Goal: Transaction & Acquisition: Purchase product/service

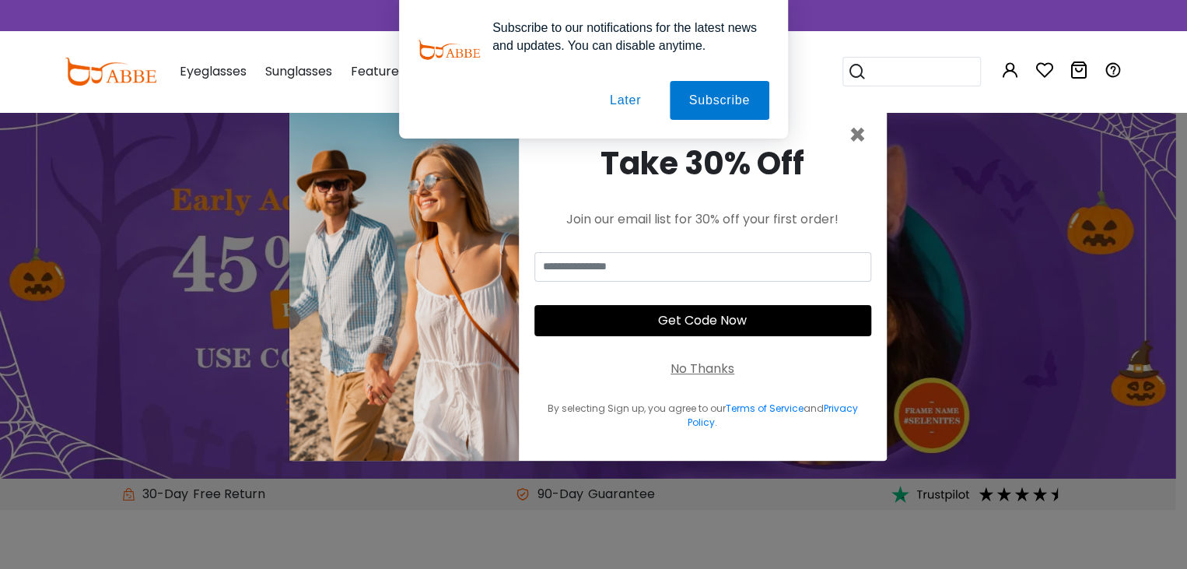
click at [608, 106] on button "Later" at bounding box center [625, 100] width 70 height 39
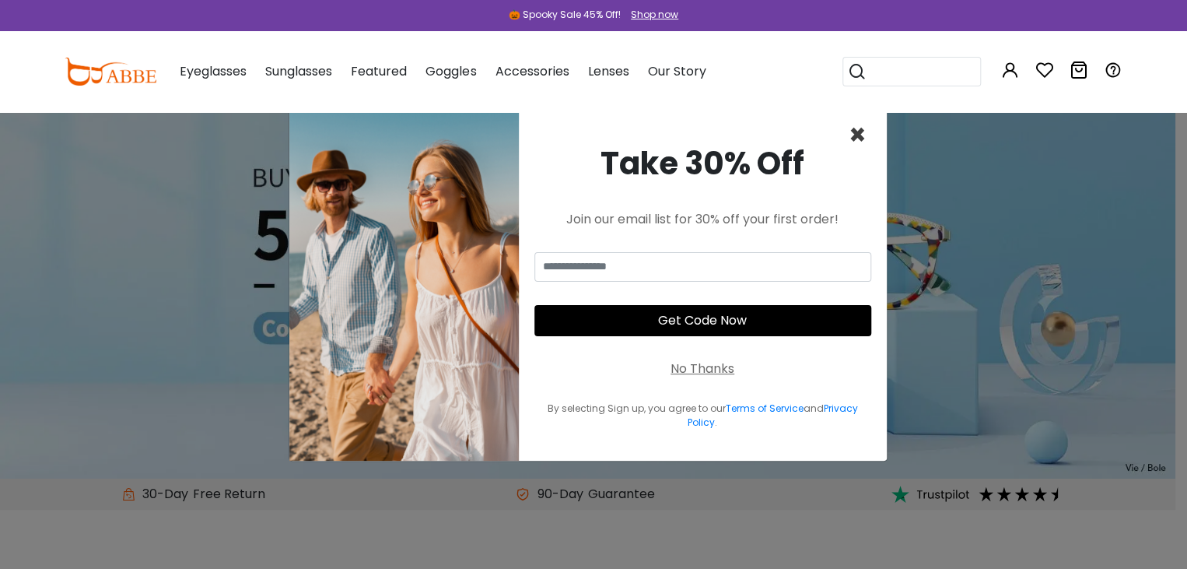
click at [859, 138] on span "×" at bounding box center [858, 135] width 18 height 40
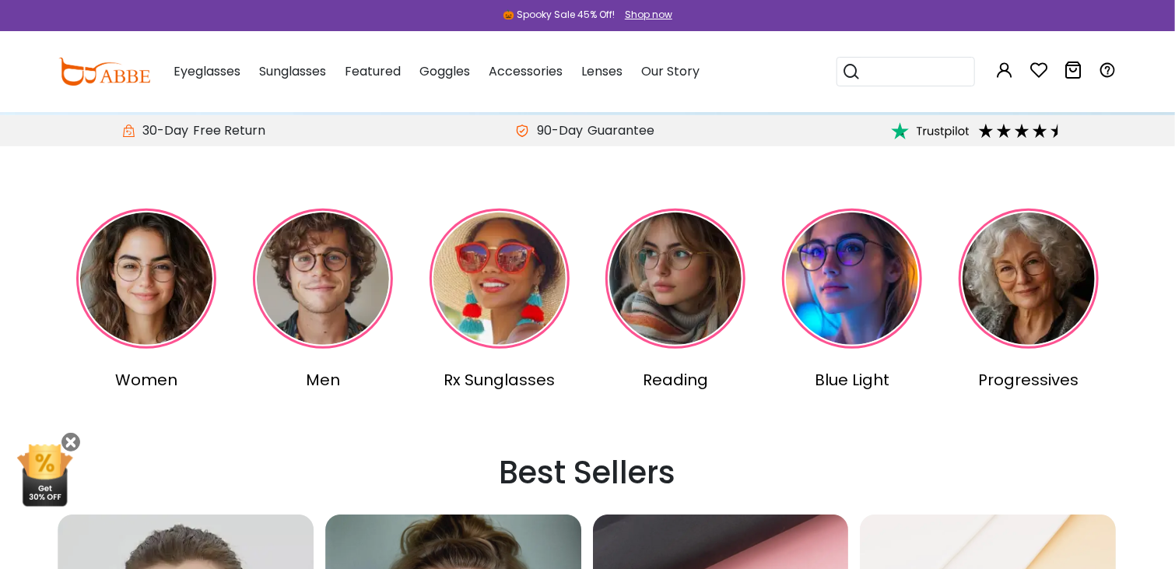
scroll to position [361, 0]
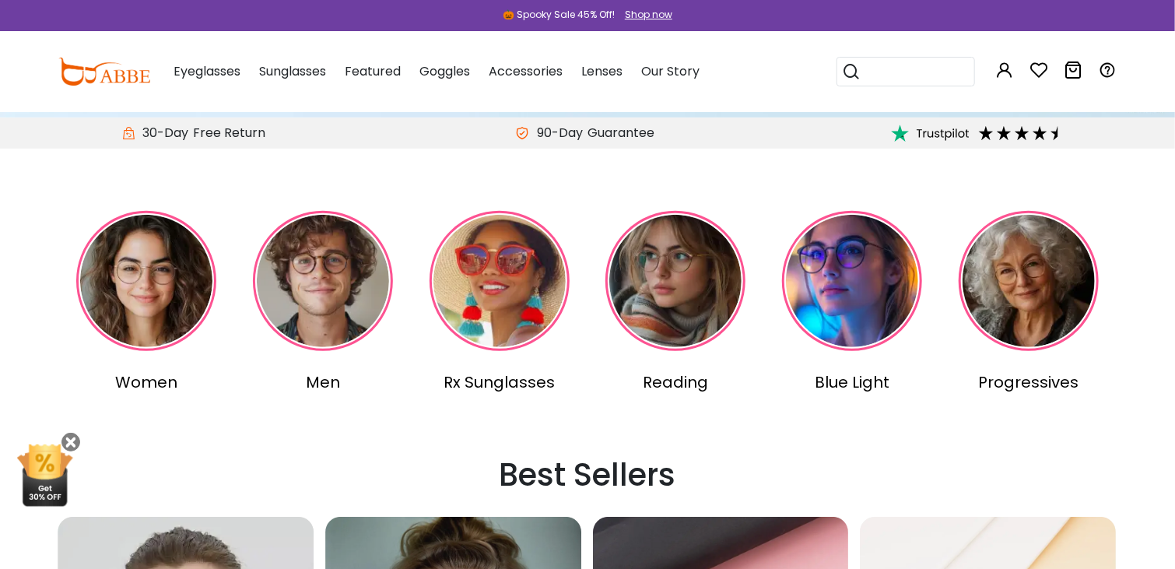
click at [212, 73] on span "Eyeglasses" at bounding box center [206, 71] width 67 height 18
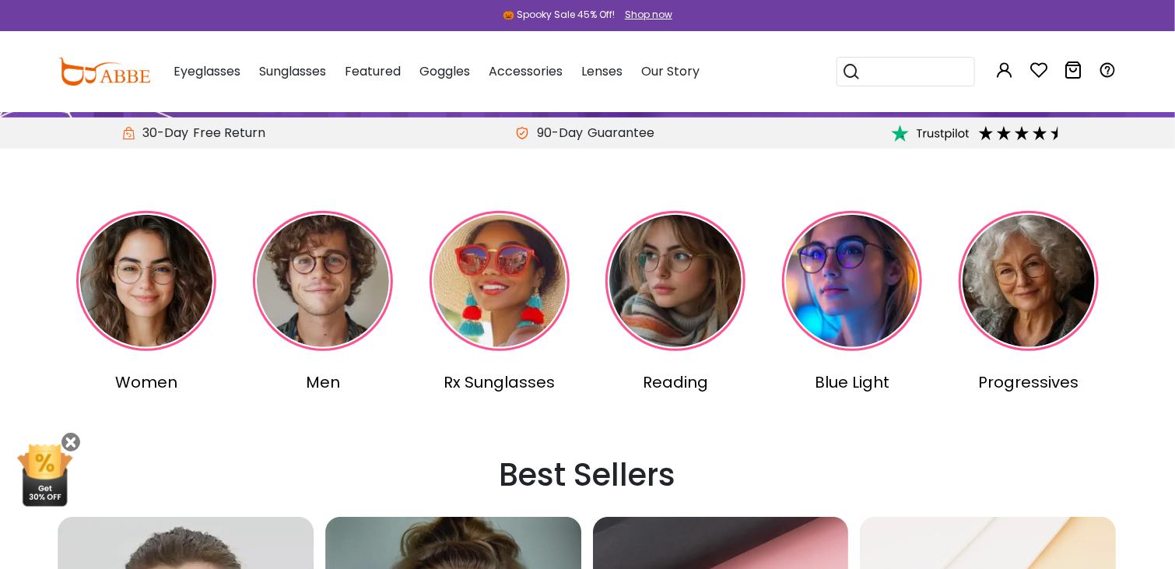
click at [209, 68] on span "Eyeglasses" at bounding box center [206, 71] width 67 height 18
click at [220, 75] on span "Eyeglasses" at bounding box center [206, 71] width 67 height 18
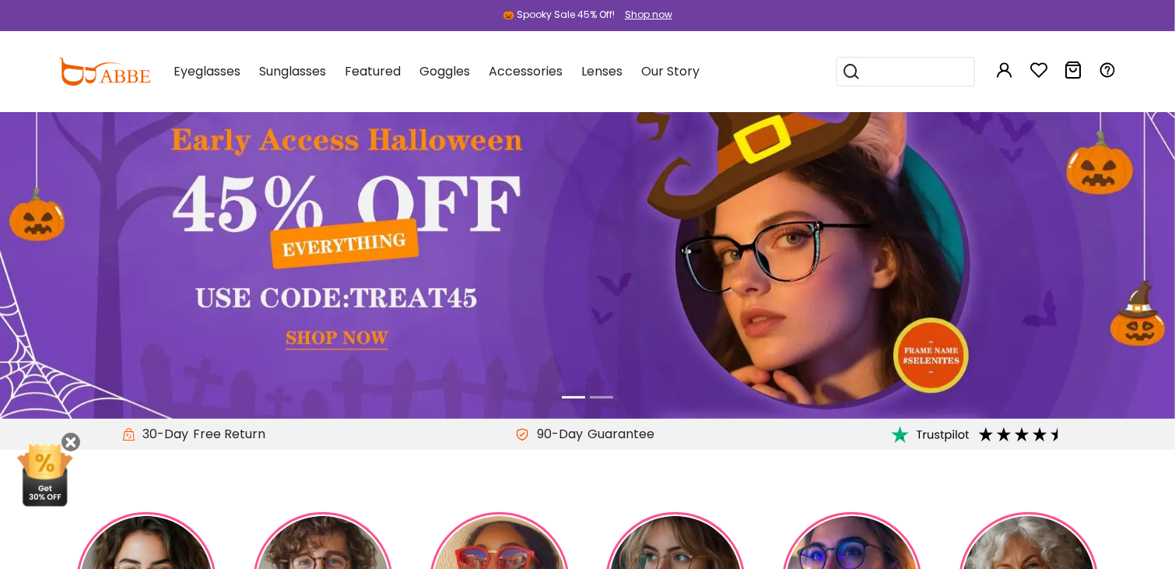
scroll to position [0, 0]
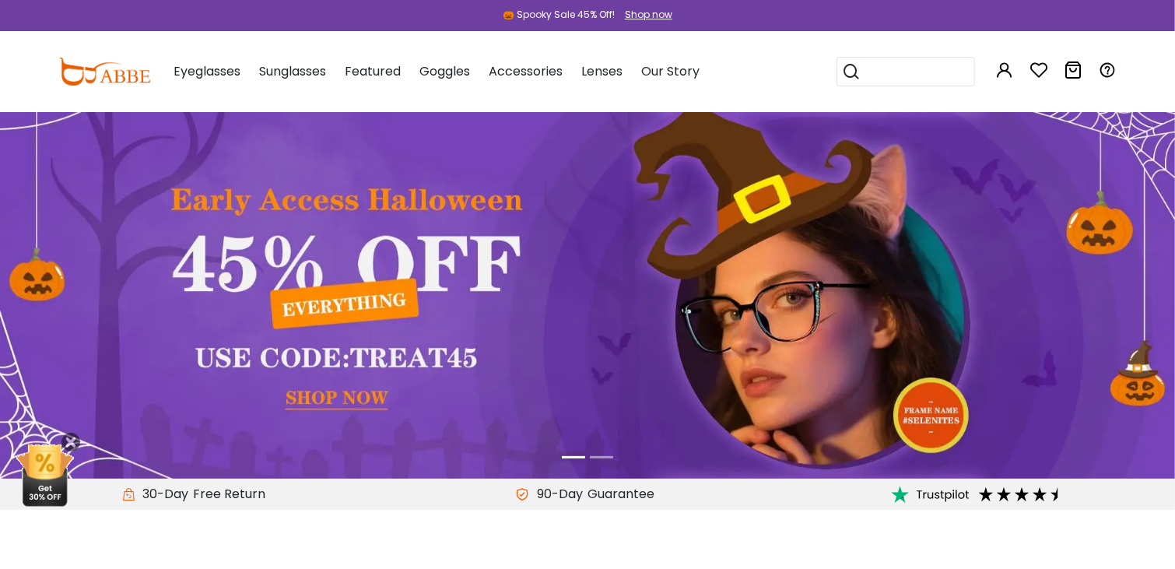
click at [364, 305] on img at bounding box center [587, 294] width 1175 height 367
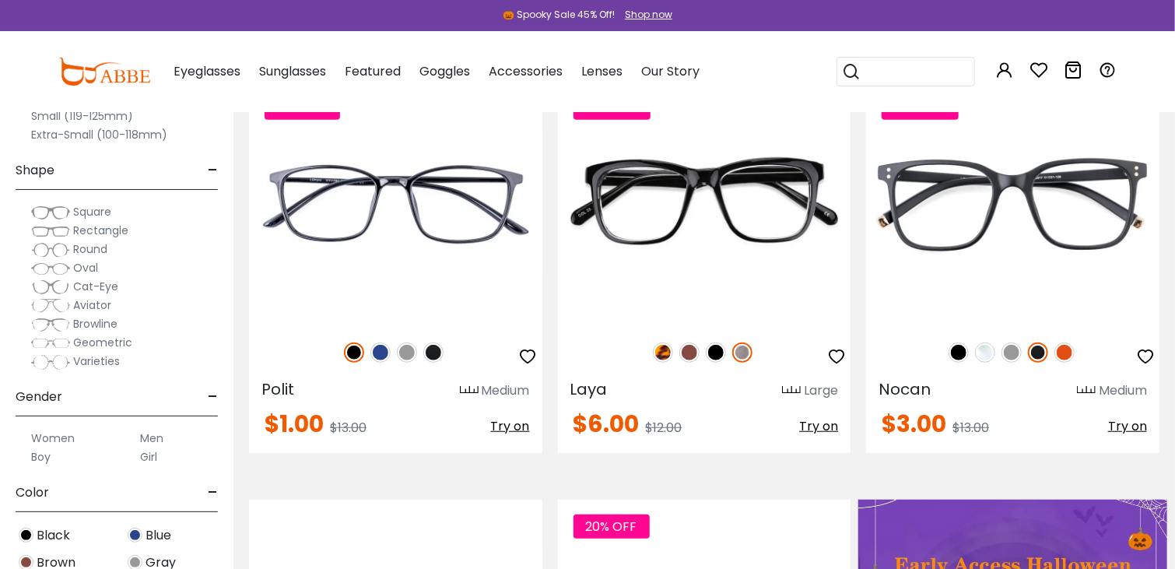
scroll to position [395, 0]
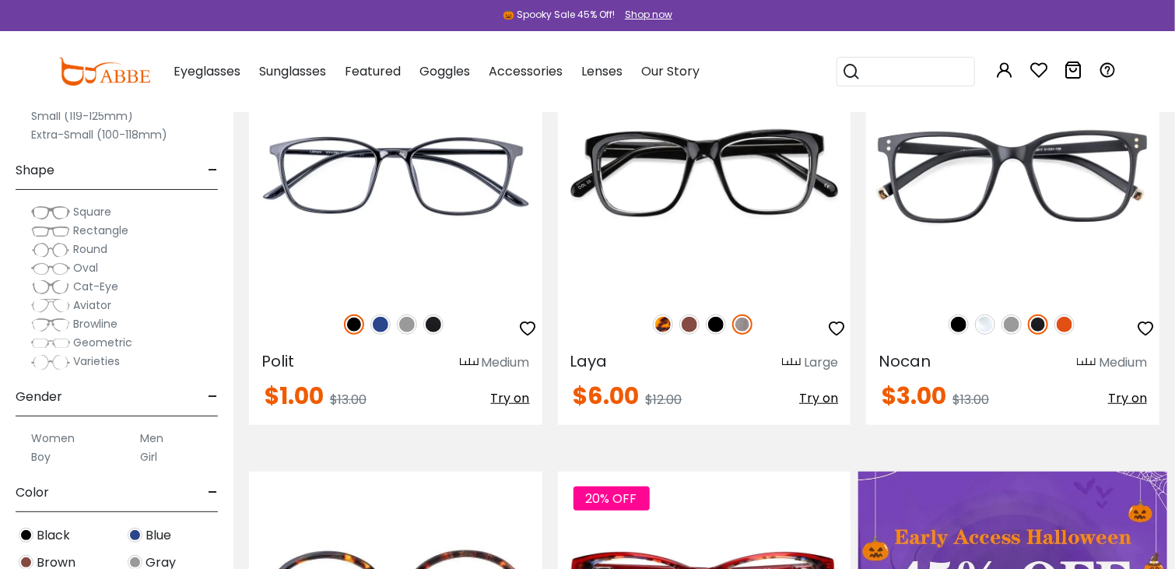
click at [103, 298] on span "Aviator" at bounding box center [92, 305] width 38 height 16
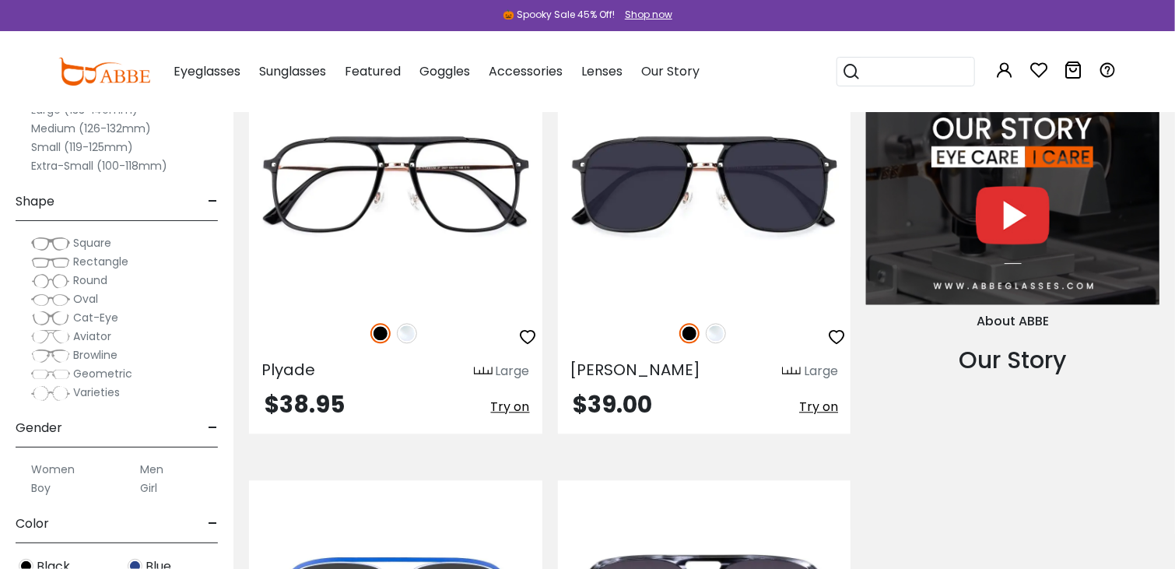
scroll to position [1643, 0]
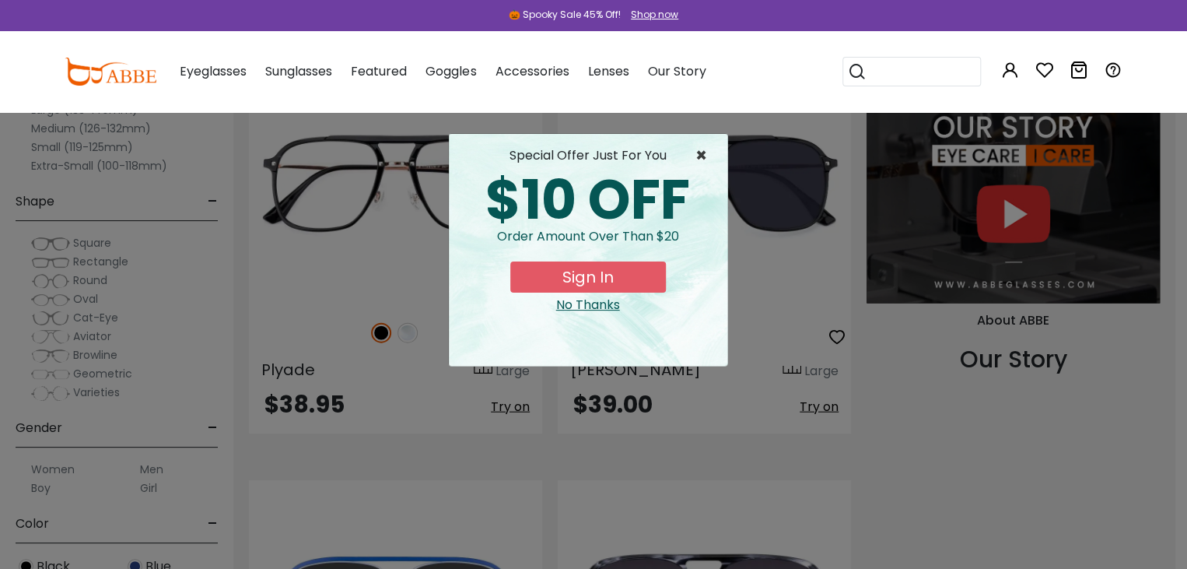
click at [696, 159] on span "×" at bounding box center [705, 155] width 19 height 19
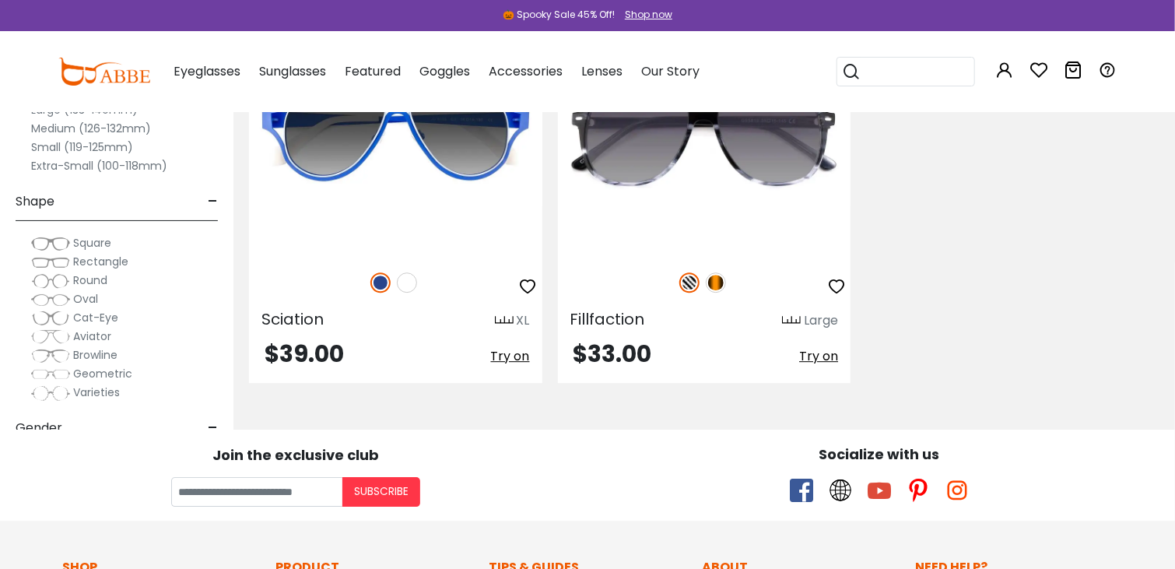
scroll to position [2113, 0]
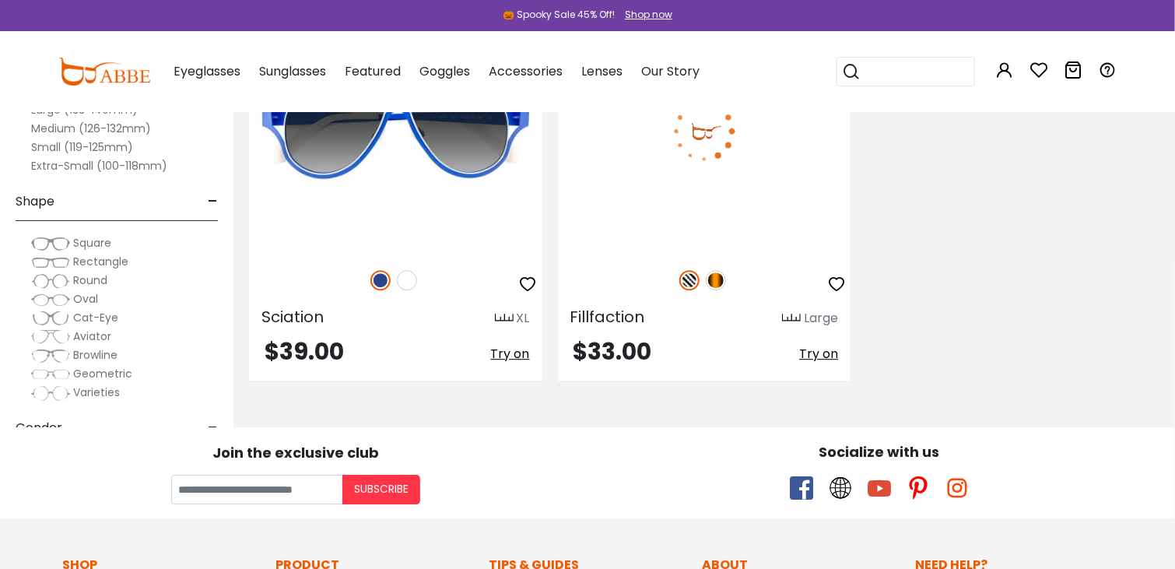
click at [729, 156] on img at bounding box center [704, 131] width 293 height 244
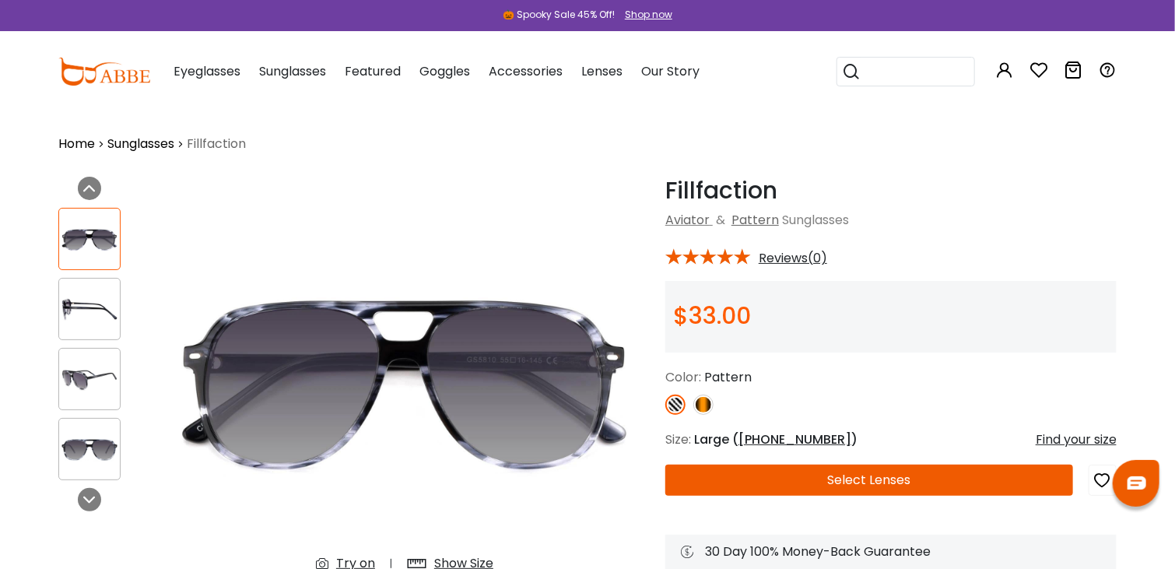
click at [216, 79] on span "Eyeglasses" at bounding box center [206, 71] width 67 height 18
click at [215, 72] on span "Eyeglasses" at bounding box center [206, 71] width 67 height 18
click at [458, 72] on span "Goggles" at bounding box center [444, 71] width 51 height 18
click at [454, 74] on span "Goggles" at bounding box center [444, 71] width 51 height 18
click at [443, 81] on div "Goggles Swimming Goggles Safety Goggles Basketball Goggles Motorcycle Goggles A…" at bounding box center [444, 72] width 51 height 78
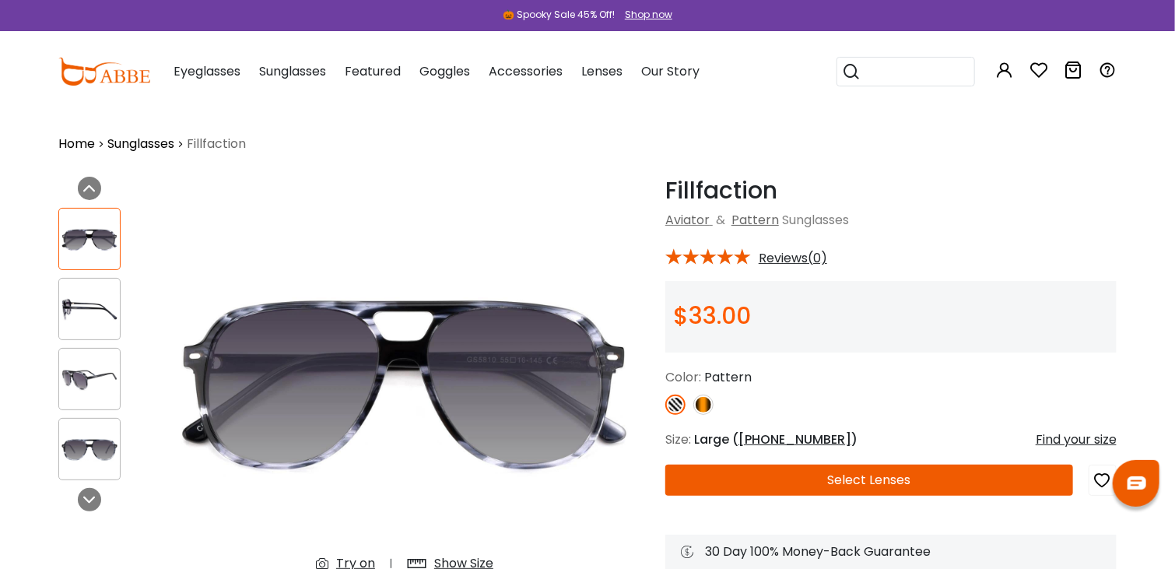
click at [446, 79] on span "Goggles" at bounding box center [444, 71] width 51 height 18
click at [107, 81] on img at bounding box center [104, 72] width 92 height 28
click at [105, 81] on img at bounding box center [104, 72] width 92 height 28
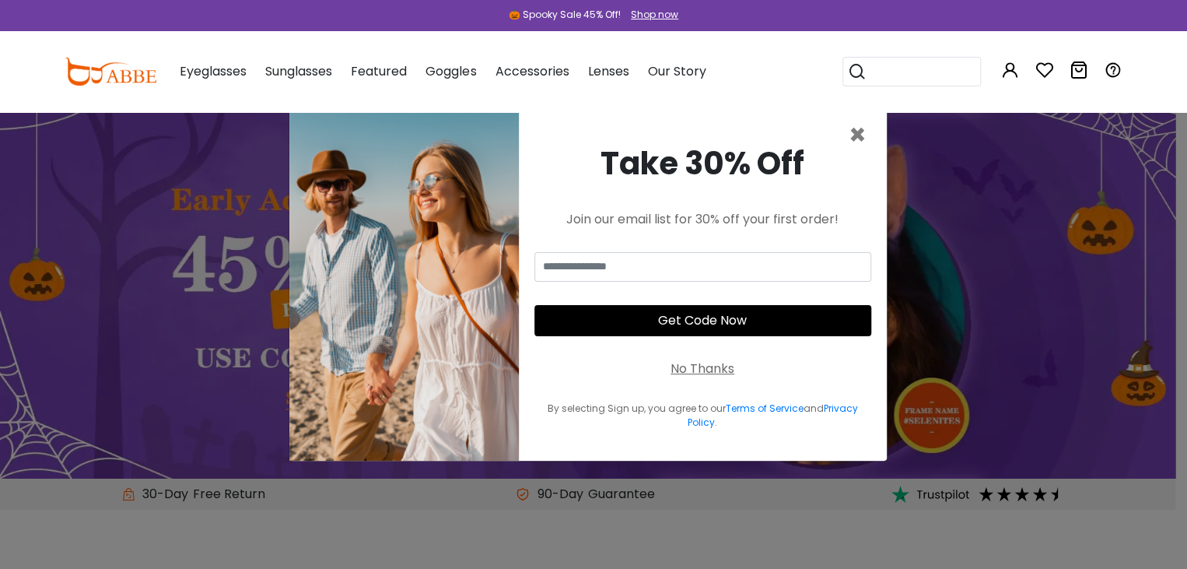
click at [465, 82] on div "Goggles Swimming Goggles Safety Goggles Basketball Goggles Motorcycle Goggles A…" at bounding box center [451, 72] width 51 height 78
click at [461, 79] on span "Goggles" at bounding box center [451, 71] width 51 height 18
click at [457, 75] on span "Goggles" at bounding box center [451, 71] width 51 height 18
click at [450, 81] on div "Goggles Swimming Goggles Safety Goggles Basketball Goggles Motorcycle Goggles A…" at bounding box center [451, 72] width 51 height 78
click at [456, 72] on span "Goggles" at bounding box center [451, 71] width 51 height 18
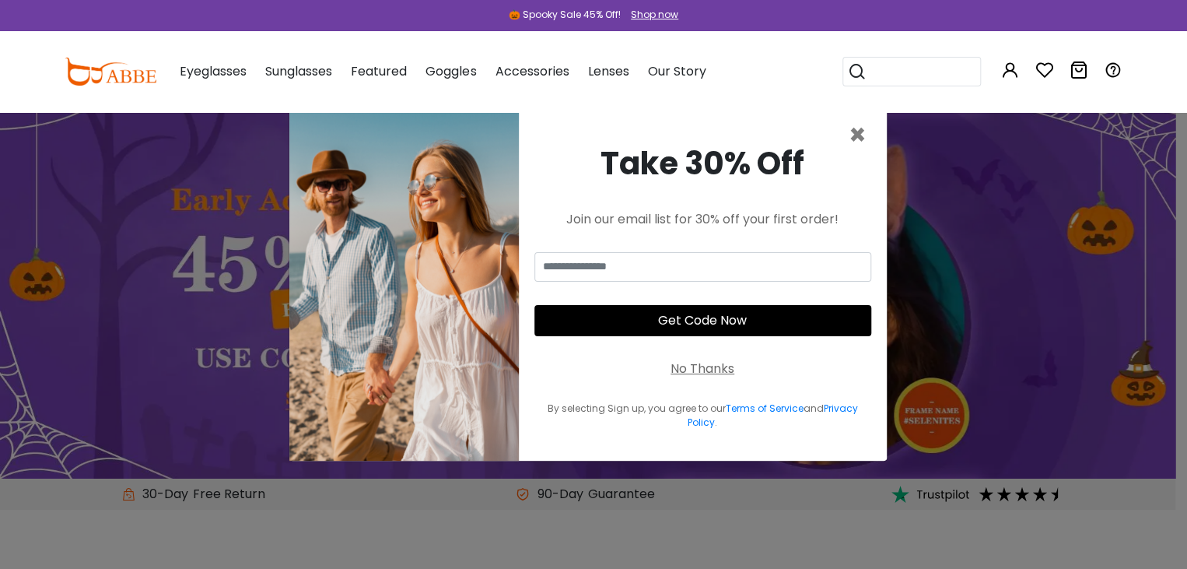
click at [457, 69] on span "Goggles" at bounding box center [451, 71] width 51 height 18
click at [853, 150] on span "×" at bounding box center [858, 135] width 18 height 40
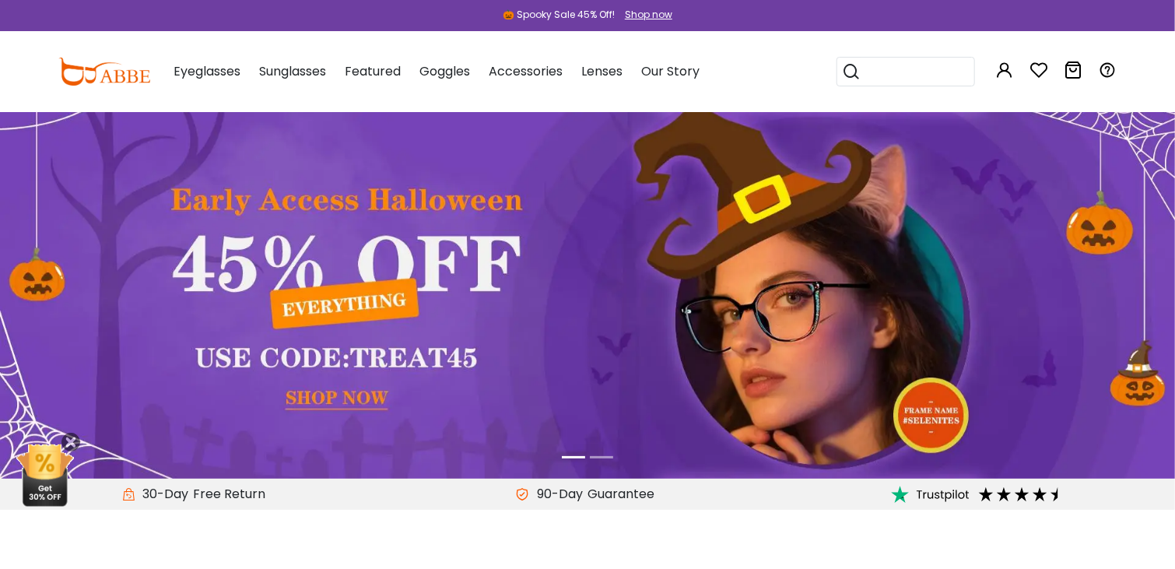
click at [437, 75] on span "Goggles" at bounding box center [444, 71] width 51 height 18
click at [447, 63] on span "Goggles" at bounding box center [444, 71] width 51 height 18
click at [450, 68] on span "Goggles" at bounding box center [444, 71] width 51 height 18
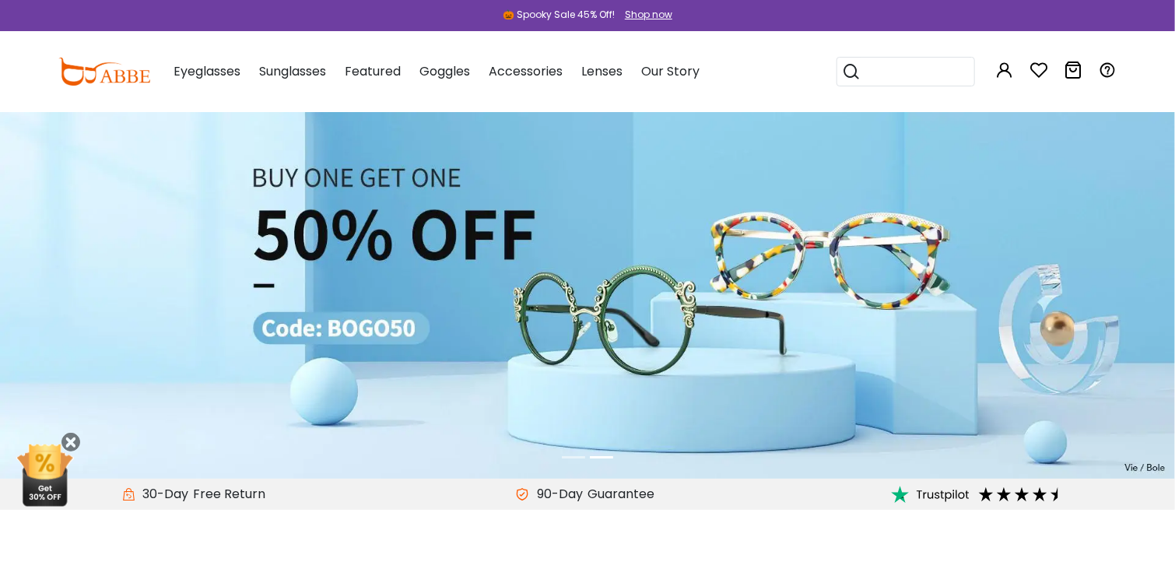
click at [448, 81] on div "Goggles Swimming Goggles Safety Goggles Basketball Goggles Motorcycle Goggles A…" at bounding box center [444, 72] width 51 height 78
click at [440, 91] on div "Goggles Swimming Goggles Safety Goggles Basketball Goggles Motorcycle Goggles A…" at bounding box center [444, 72] width 51 height 78
click at [440, 77] on span "Goggles" at bounding box center [444, 71] width 51 height 18
click at [443, 73] on span "Goggles" at bounding box center [444, 71] width 51 height 18
click at [444, 64] on span "Goggles" at bounding box center [444, 71] width 51 height 18
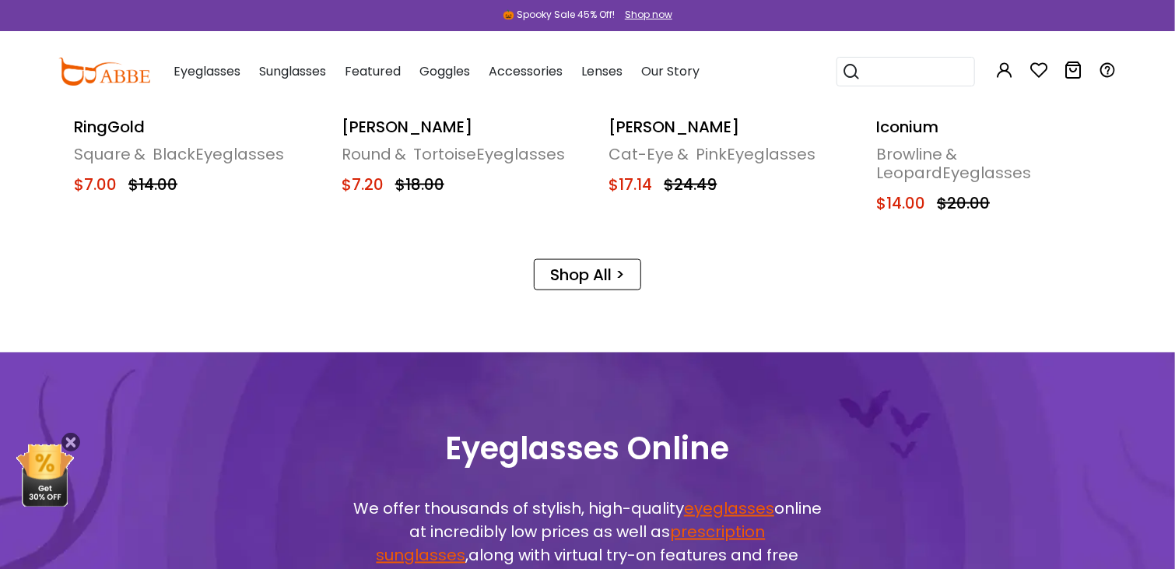
scroll to position [1067, 0]
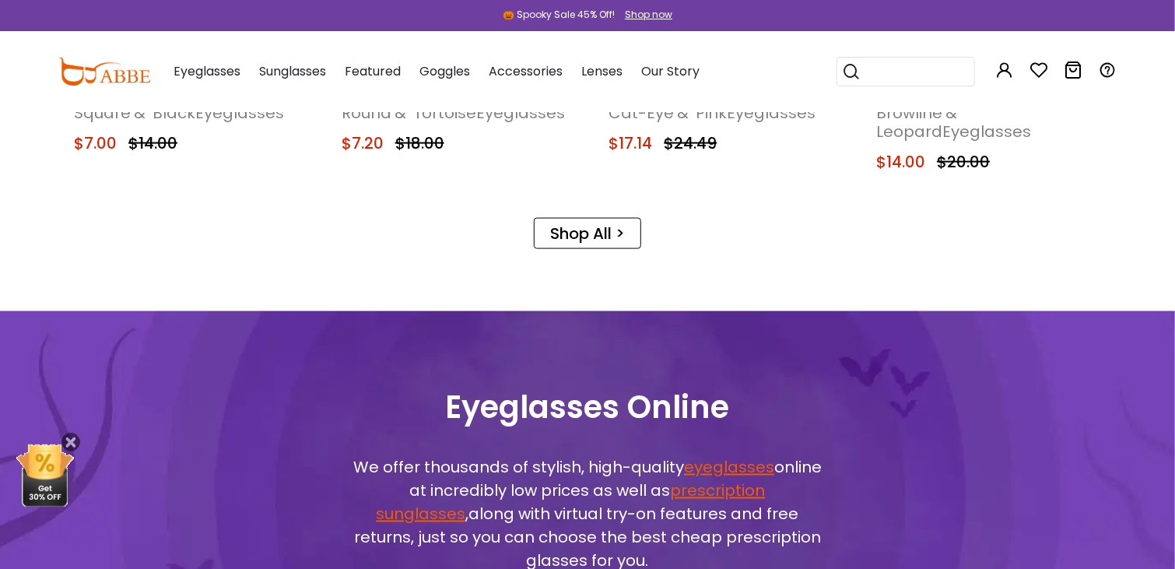
click at [582, 243] on link "Shop All >" at bounding box center [587, 233] width 107 height 31
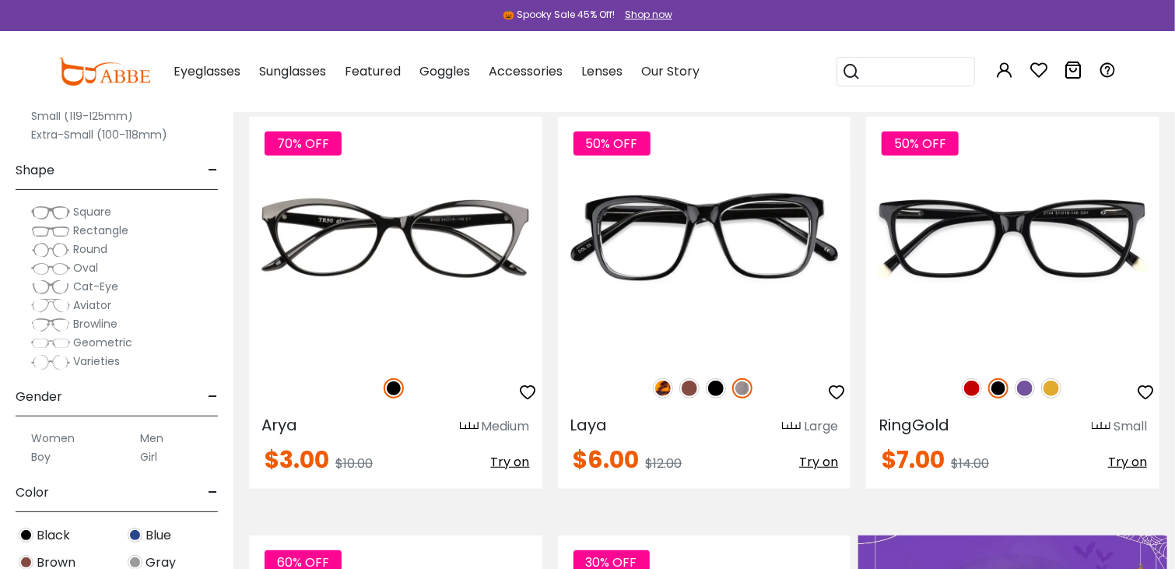
scroll to position [349, 0]
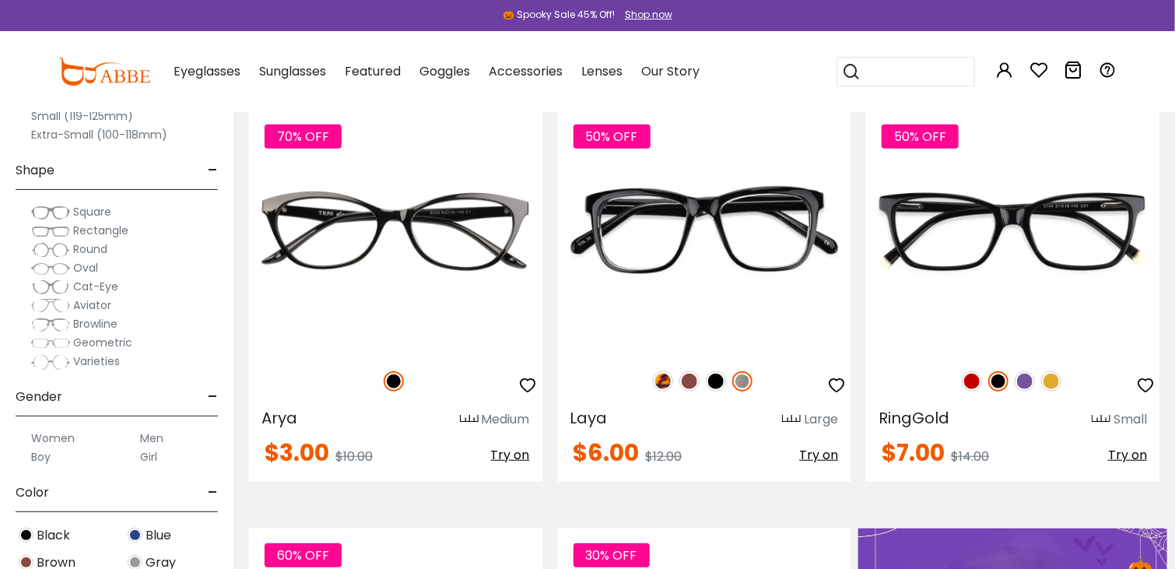
click at [107, 303] on span "Aviator" at bounding box center [92, 305] width 38 height 16
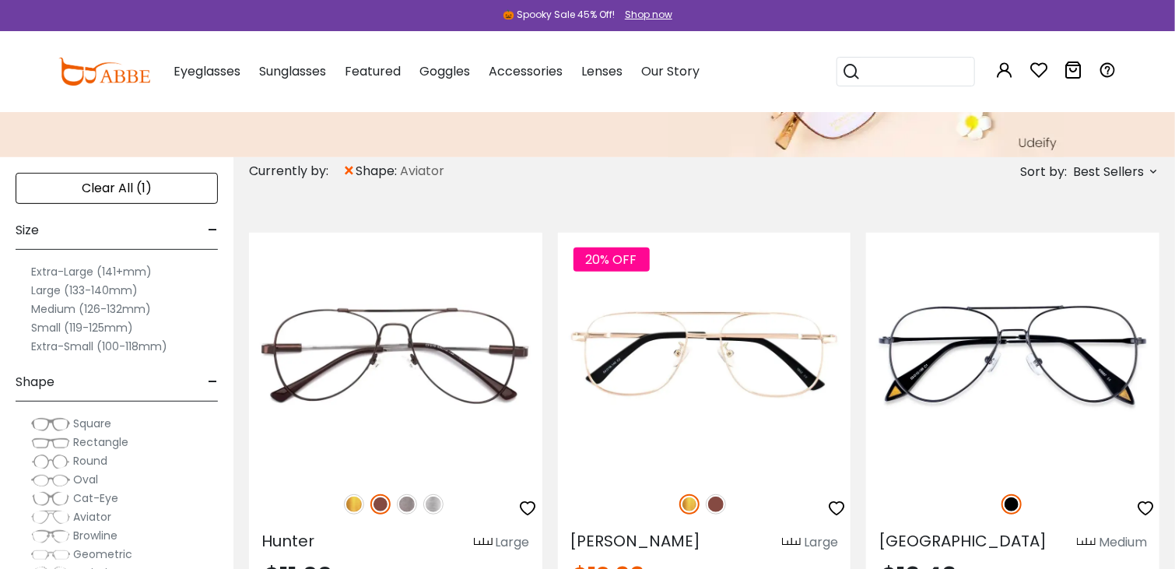
scroll to position [238, 0]
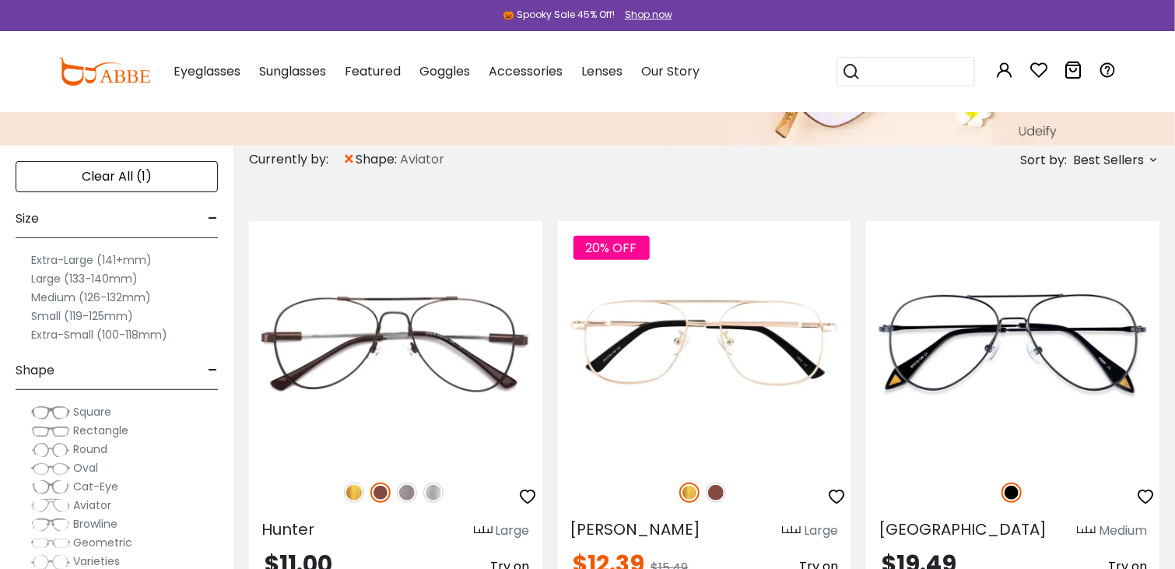
click at [126, 288] on label "Medium (126-132mm)" at bounding box center [91, 297] width 120 height 19
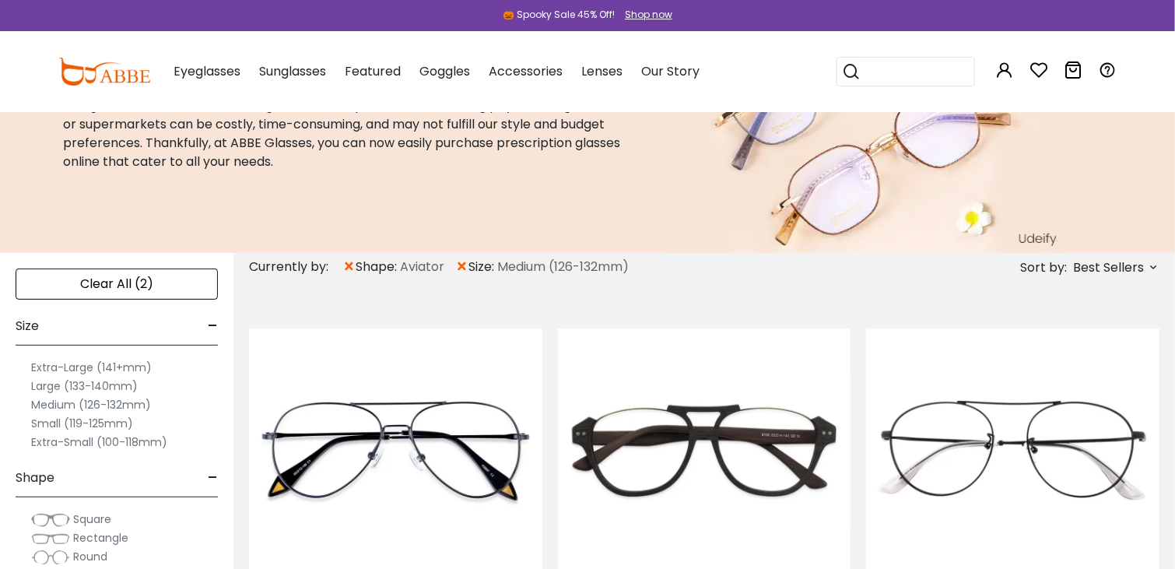
scroll to position [134, 0]
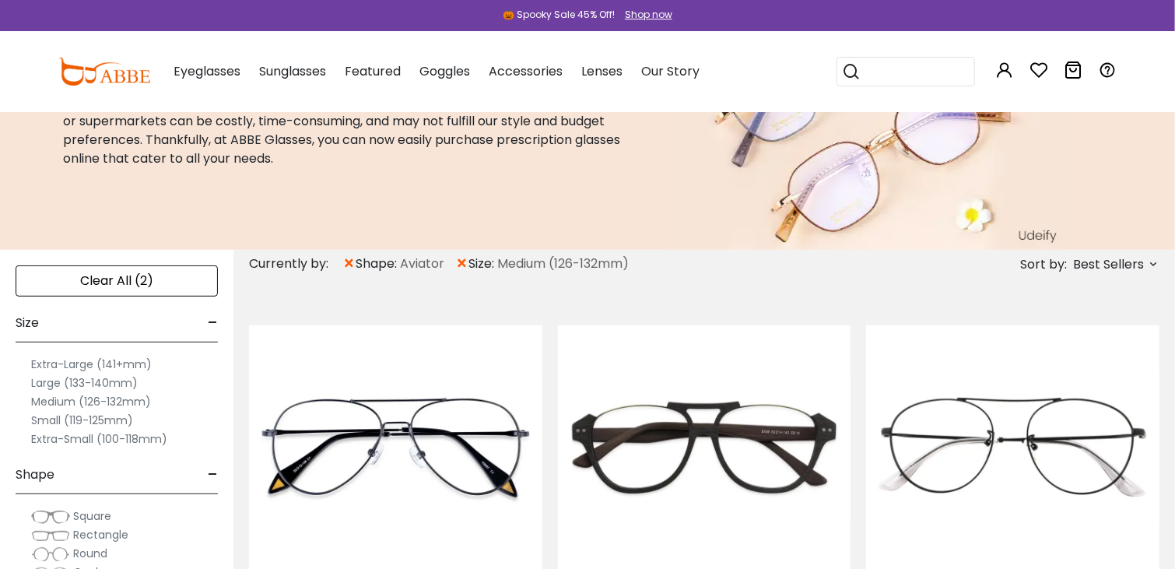
click at [111, 392] on label "Medium (126-132mm)" at bounding box center [91, 401] width 120 height 19
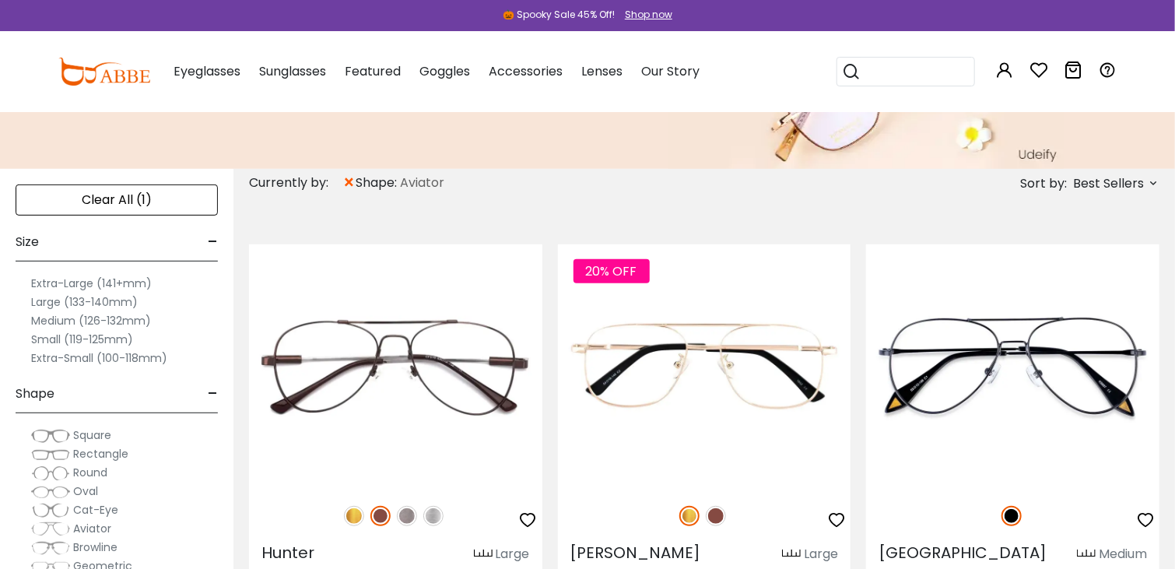
scroll to position [229, 0]
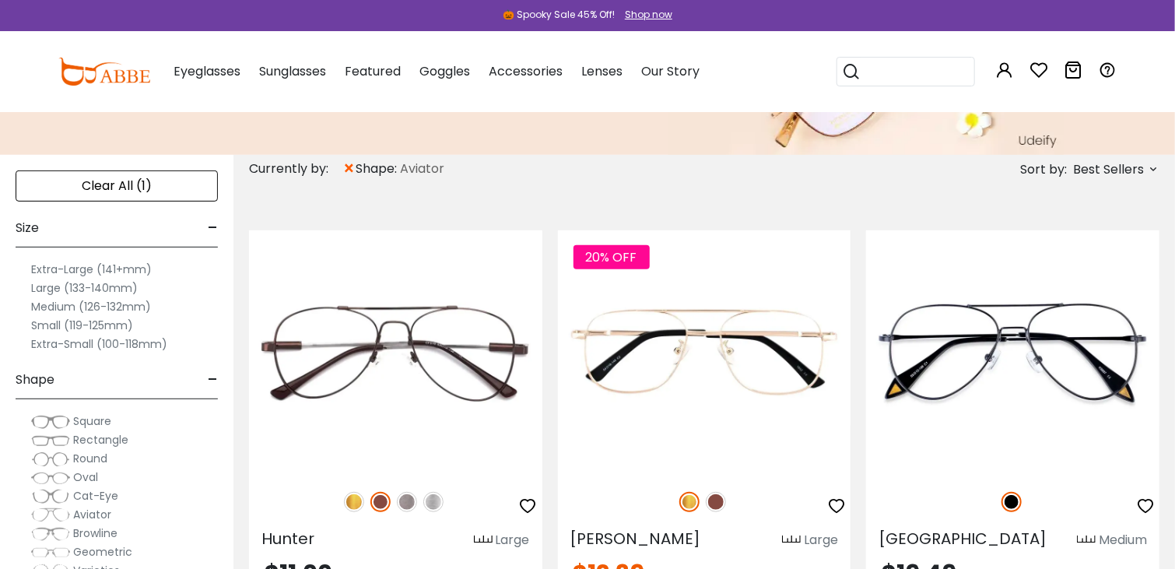
click at [137, 265] on label "Extra-Large (141+mm)" at bounding box center [91, 269] width 121 height 19
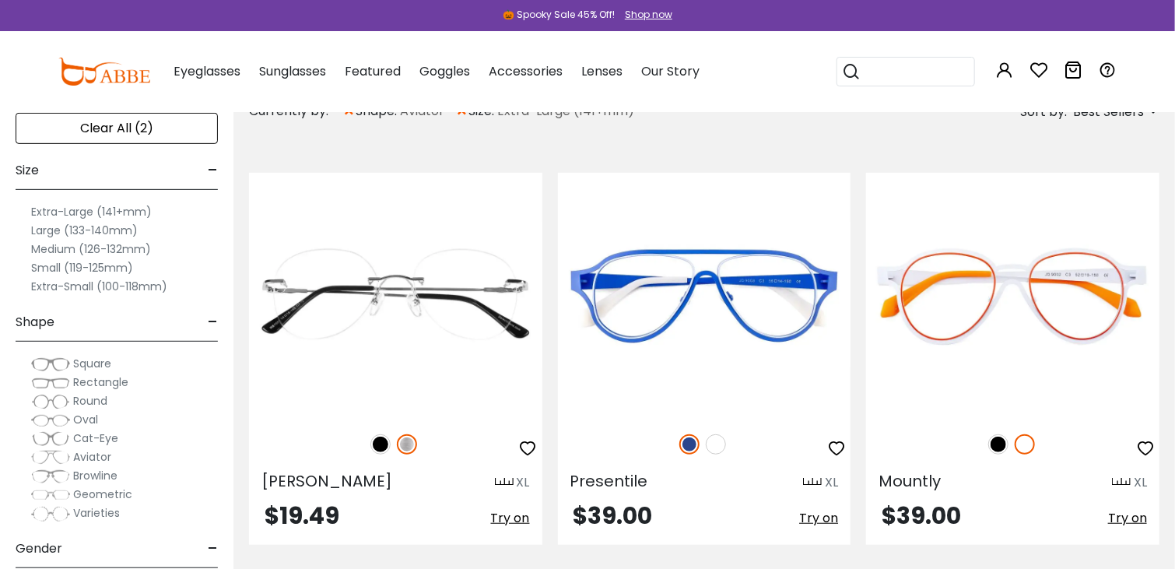
scroll to position [287, 0]
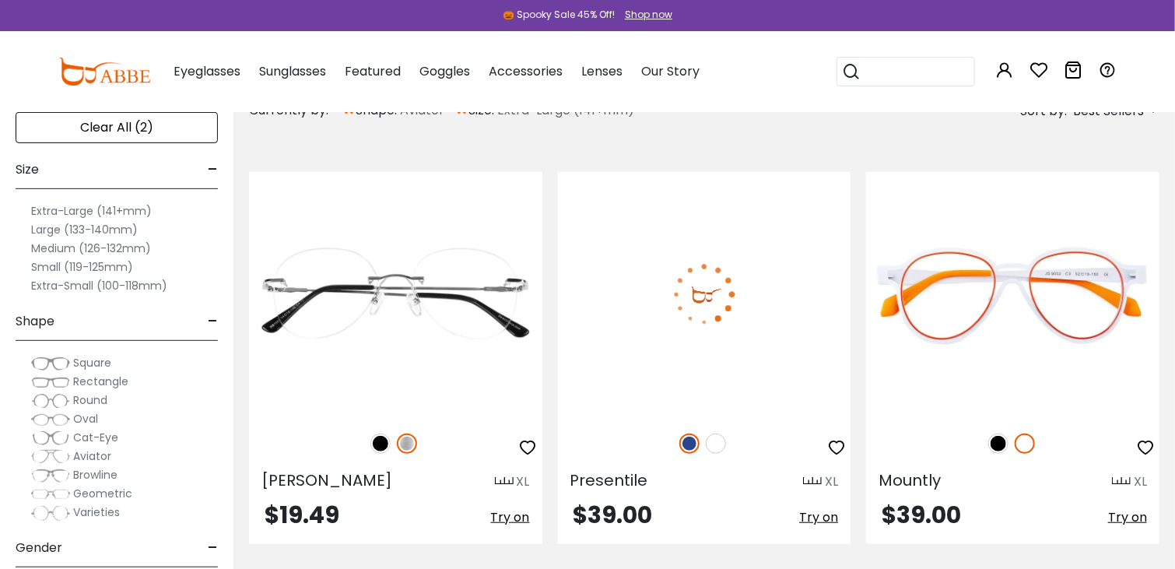
click at [714, 428] on div at bounding box center [704, 443] width 293 height 33
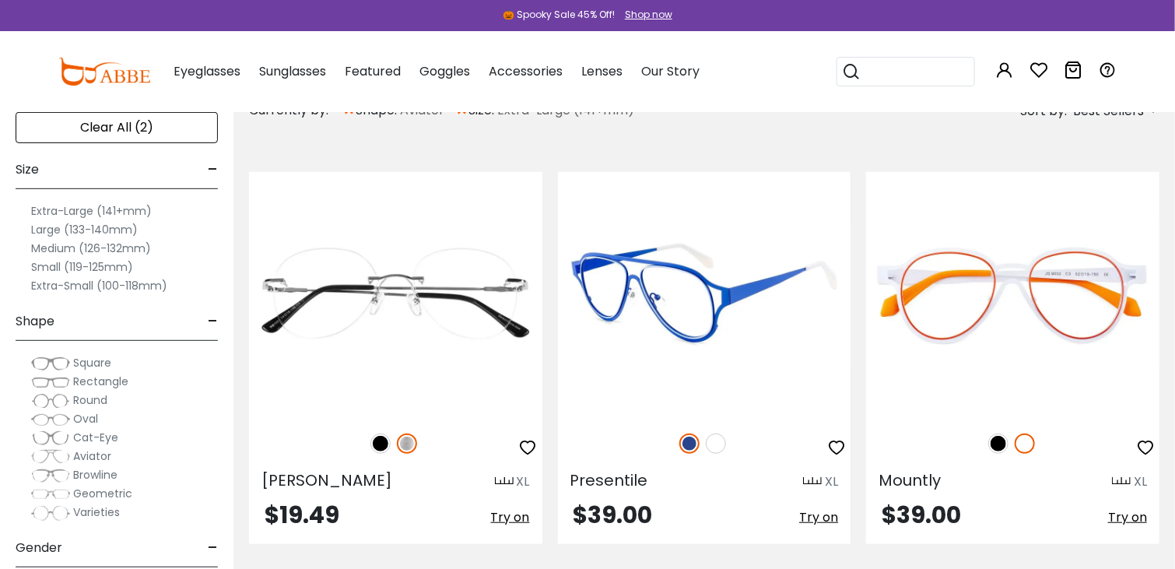
click at [710, 445] on img at bounding box center [716, 443] width 20 height 20
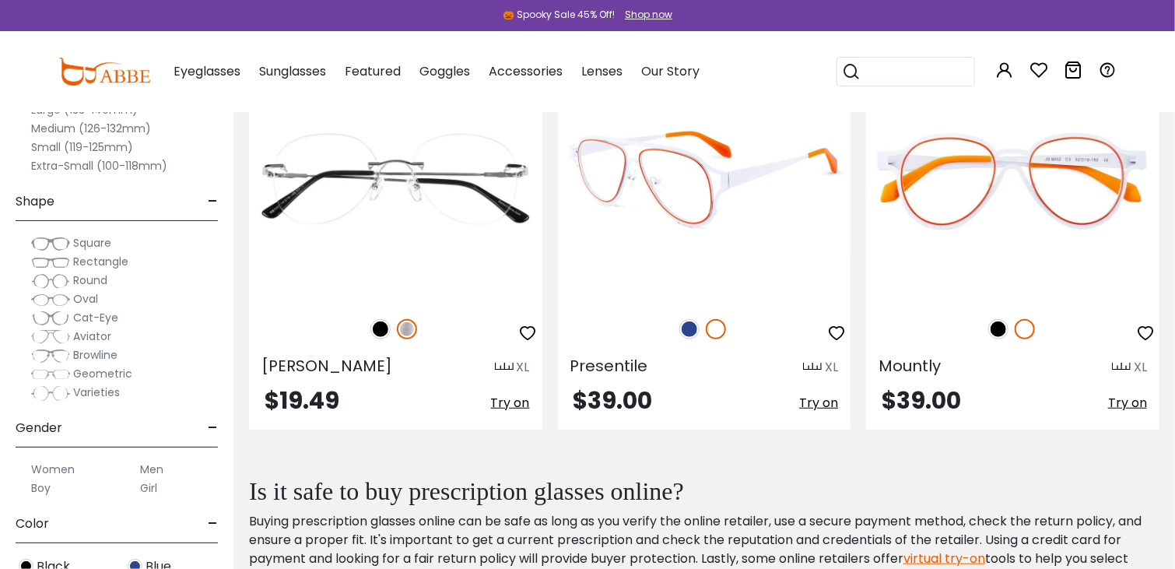
scroll to position [391, 0]
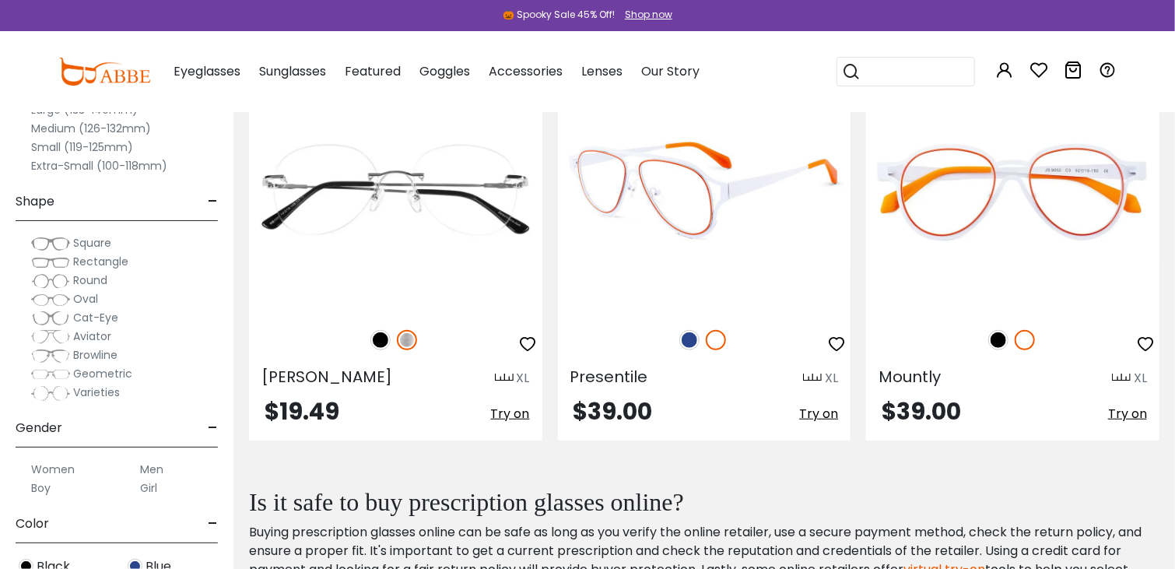
click at [685, 345] on img at bounding box center [689, 340] width 20 height 20
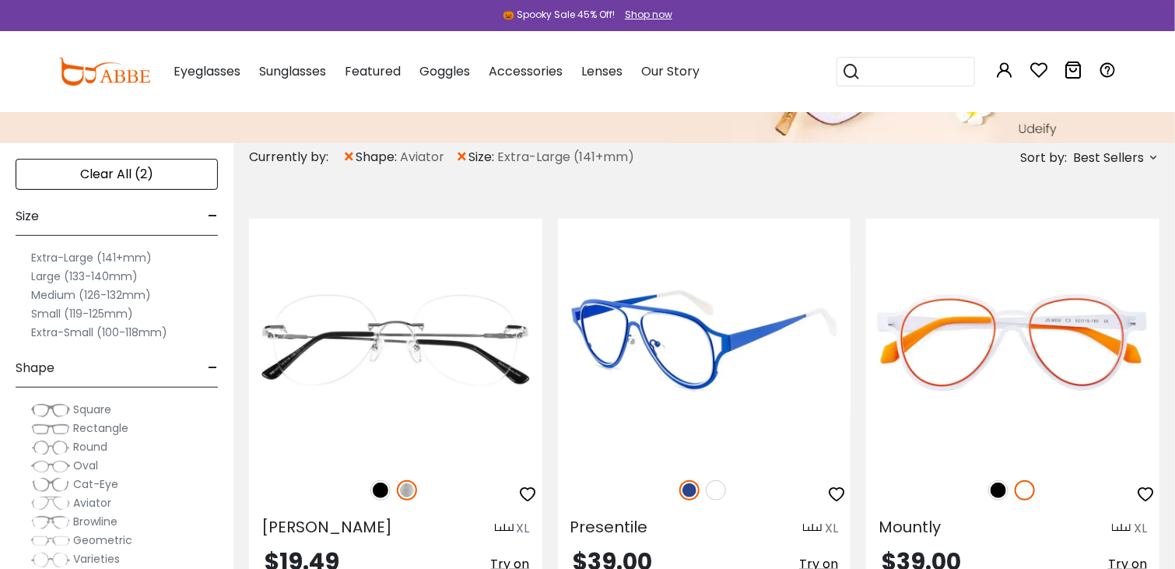
scroll to position [240, 0]
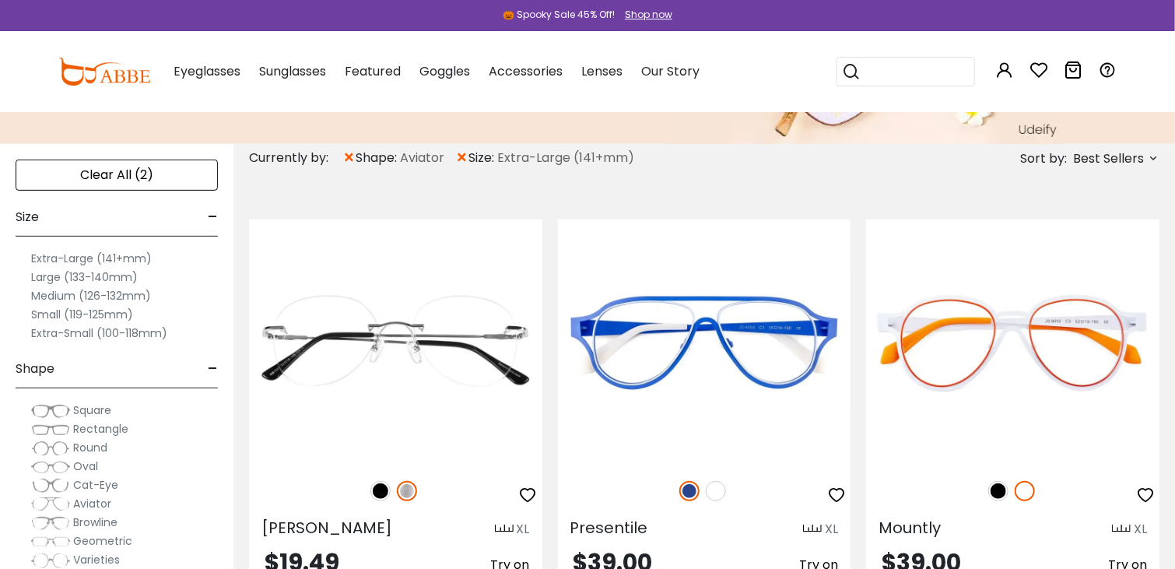
click at [464, 156] on span "×" at bounding box center [461, 158] width 13 height 28
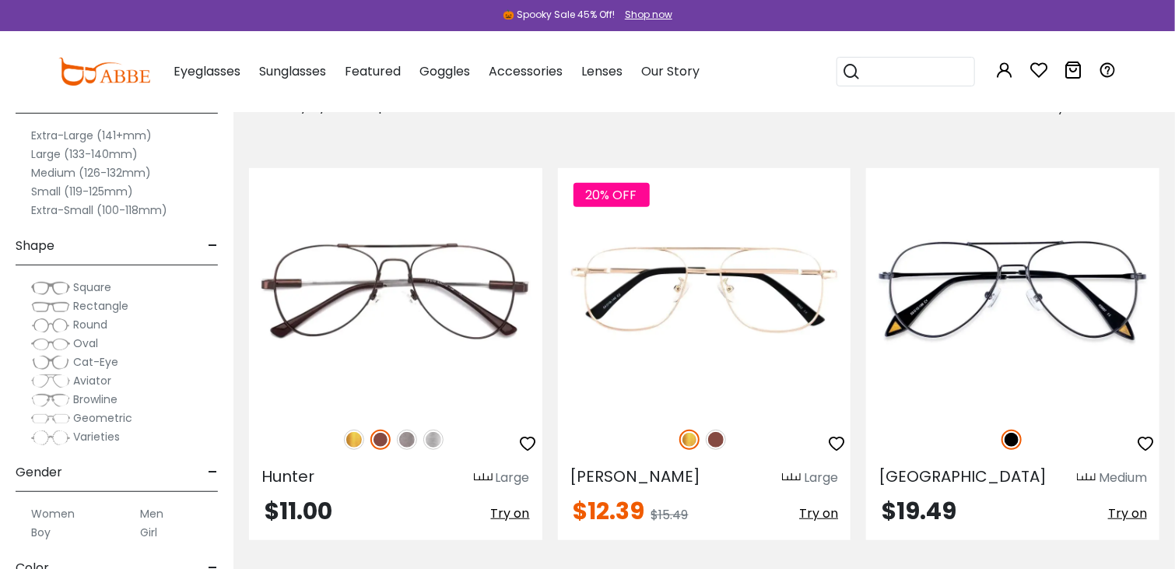
scroll to position [288, 0]
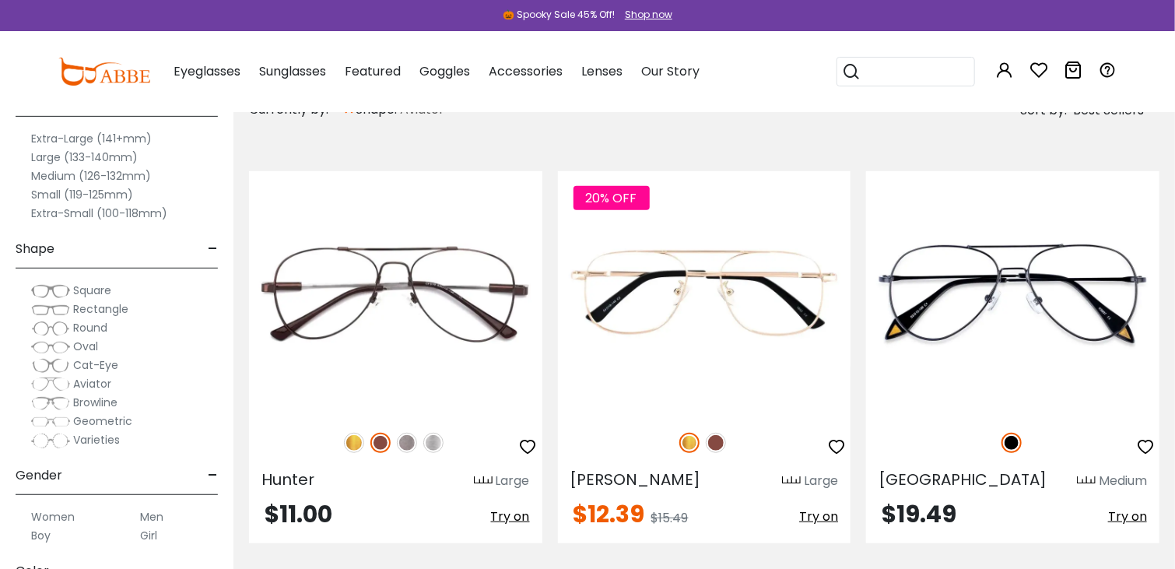
click at [104, 382] on span "Aviator" at bounding box center [92, 384] width 38 height 16
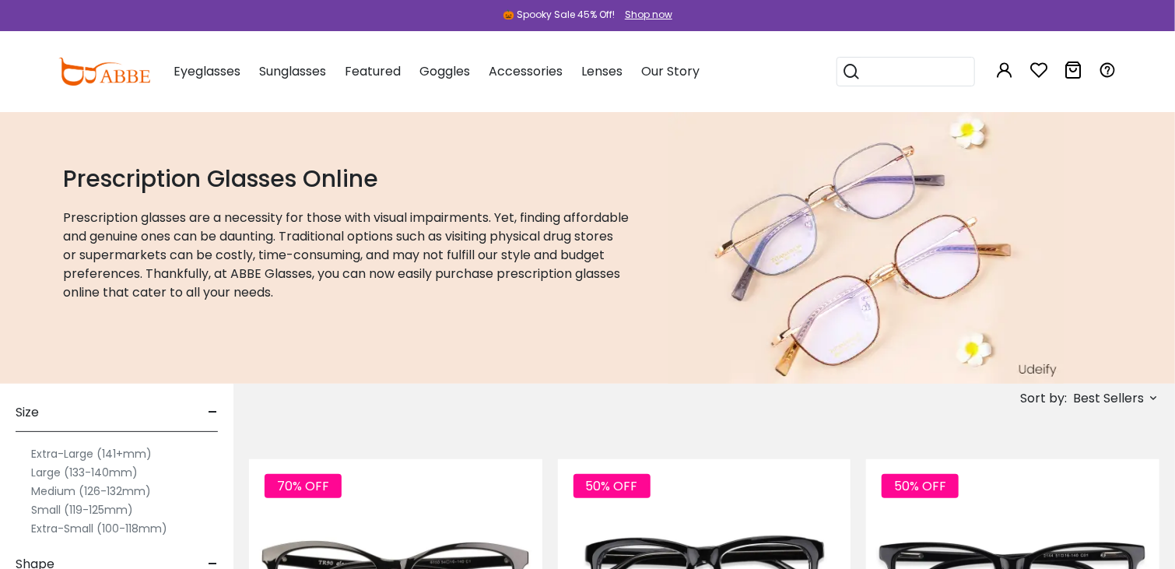
scroll to position [7, 0]
click at [114, 476] on label "Large (133-140mm)" at bounding box center [84, 478] width 107 height 19
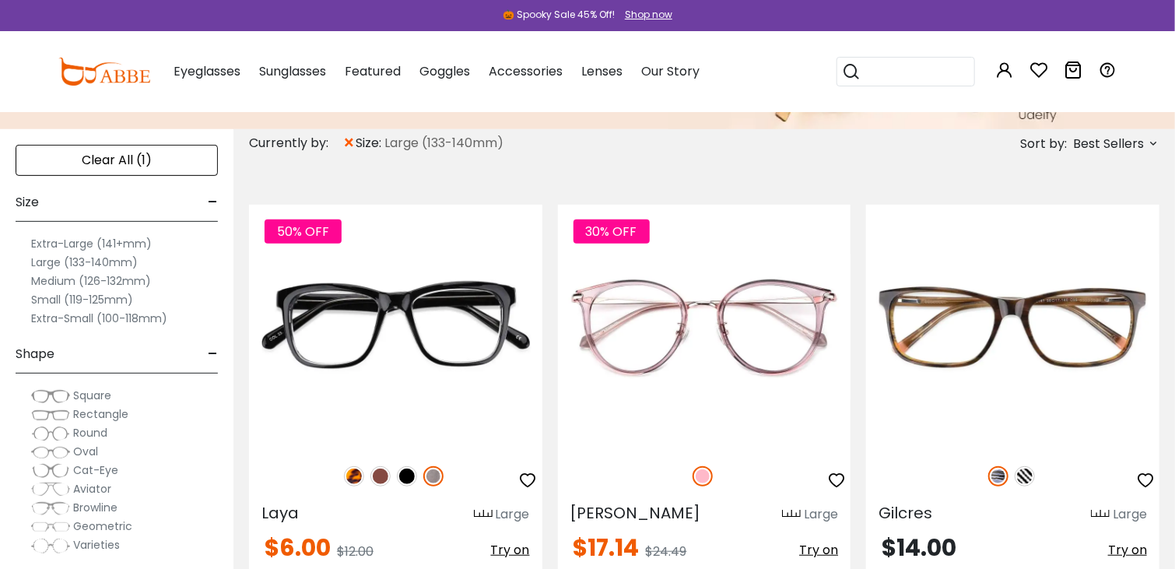
scroll to position [234, 0]
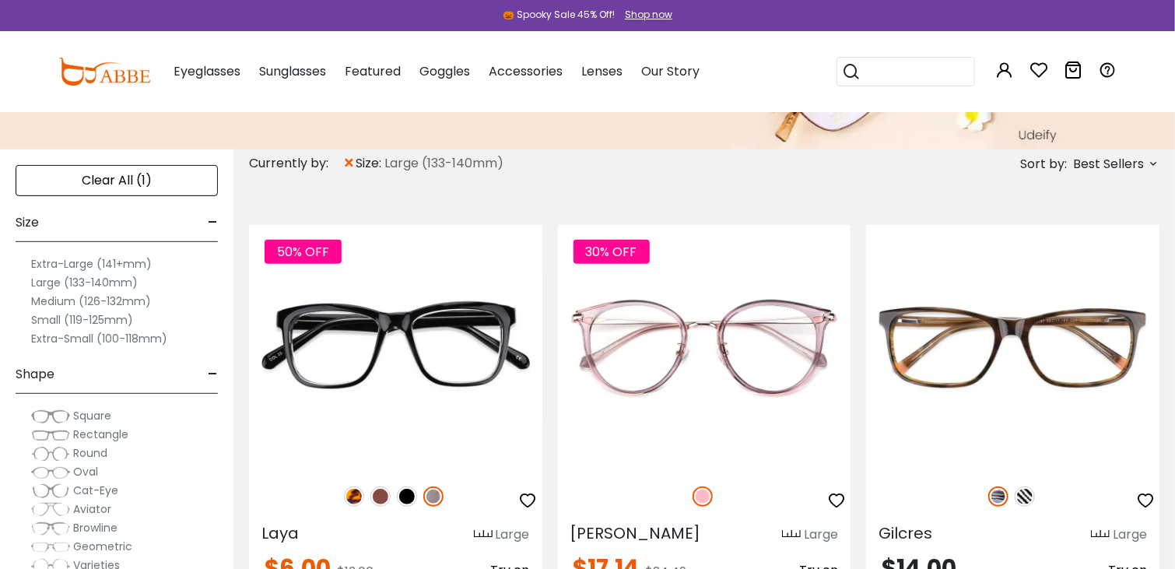
click at [105, 504] on span "Aviator" at bounding box center [92, 509] width 38 height 16
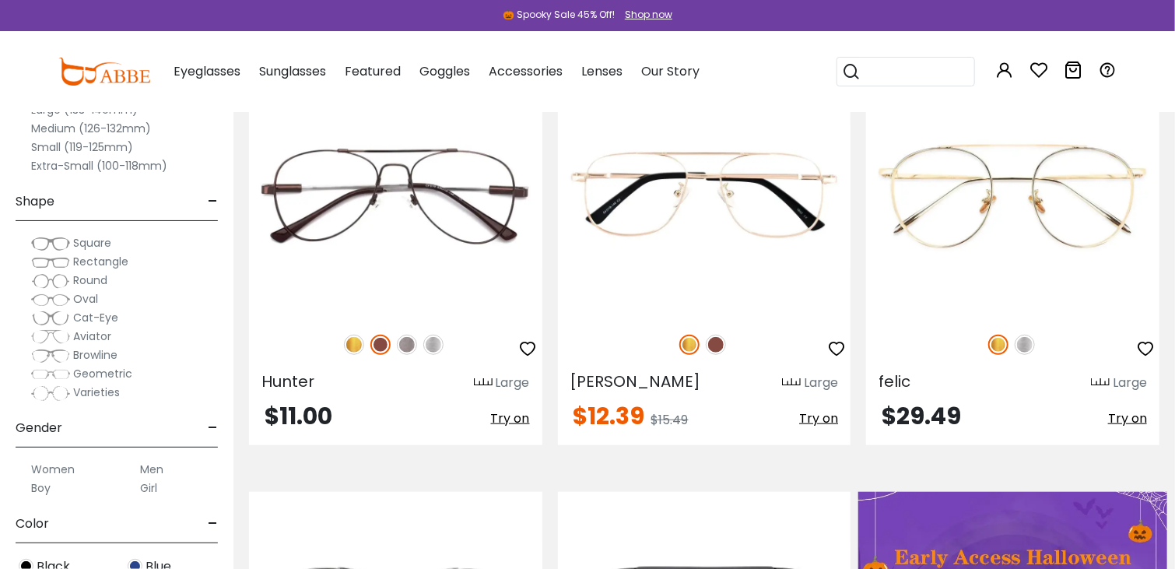
scroll to position [382, 0]
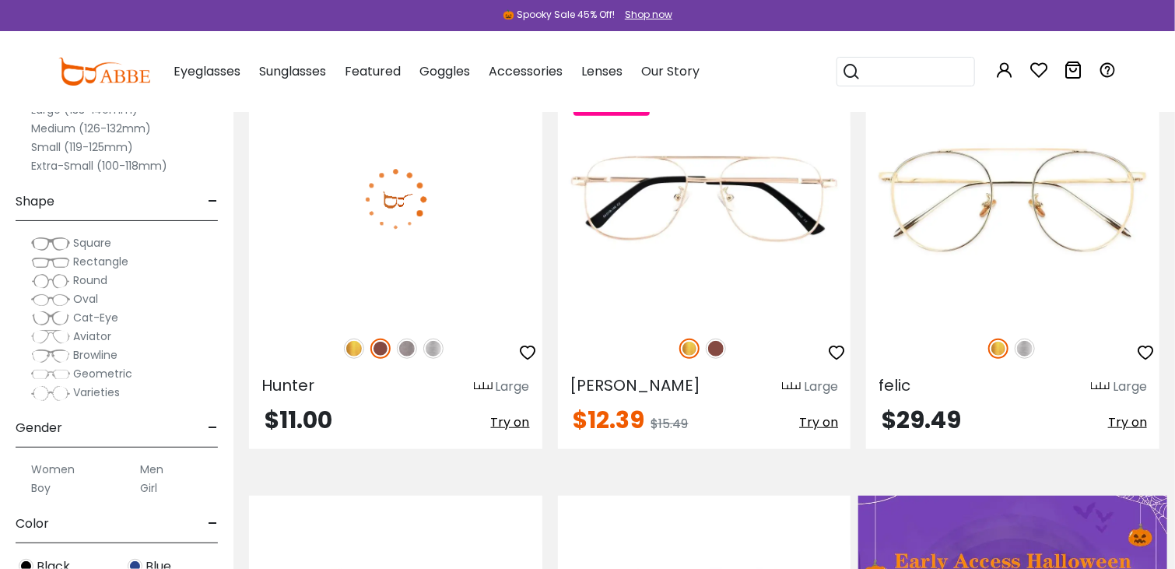
click at [433, 348] on img at bounding box center [433, 348] width 20 height 20
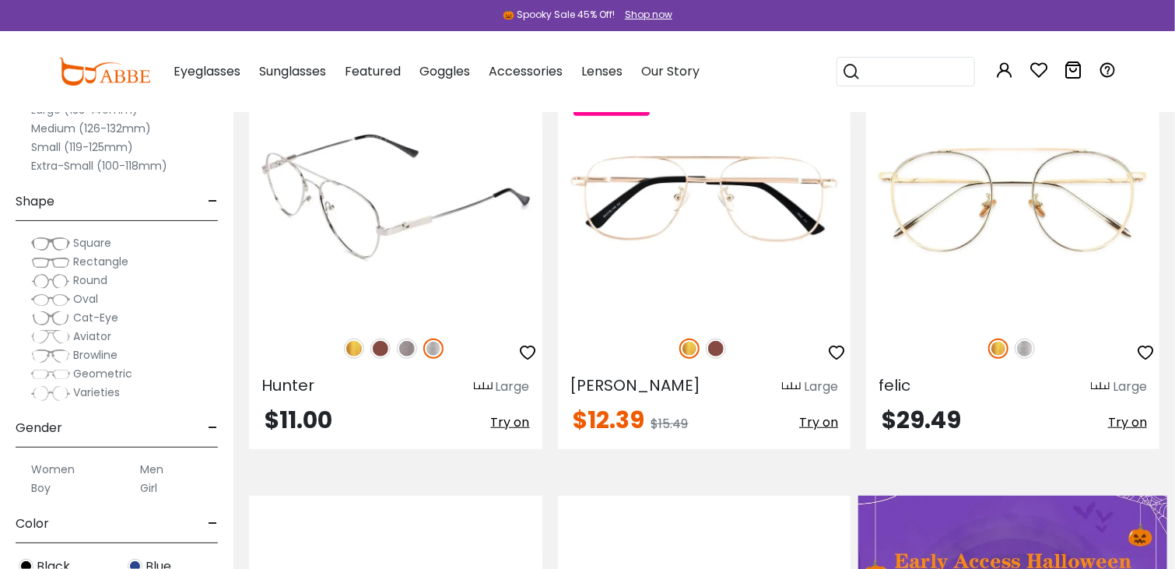
click at [409, 348] on img at bounding box center [407, 348] width 20 height 20
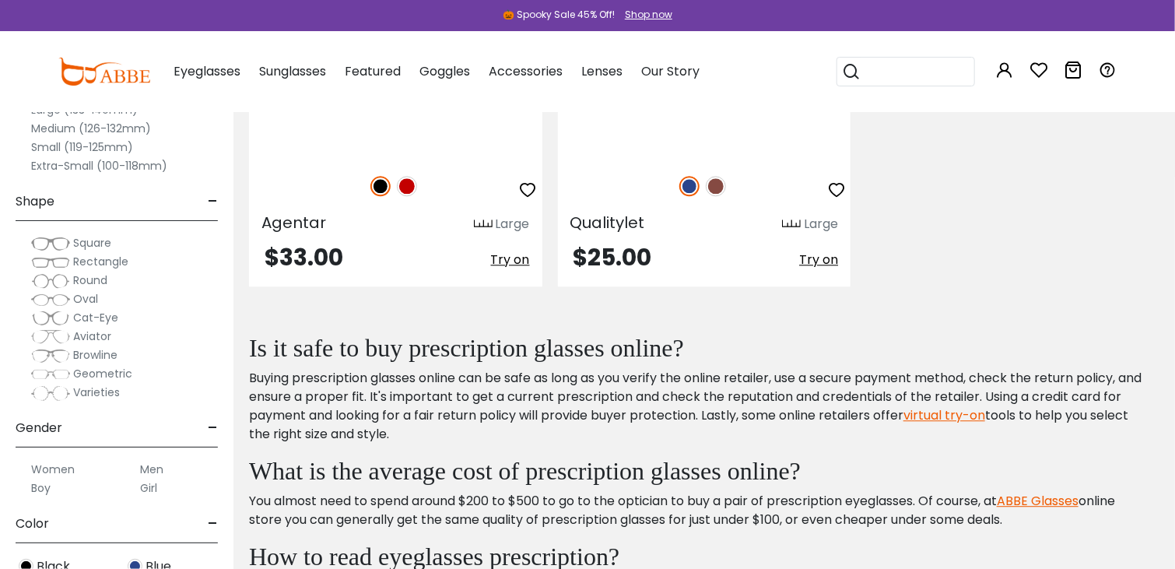
scroll to position [1801, 0]
click at [103, 370] on span "Geometric" at bounding box center [102, 374] width 59 height 16
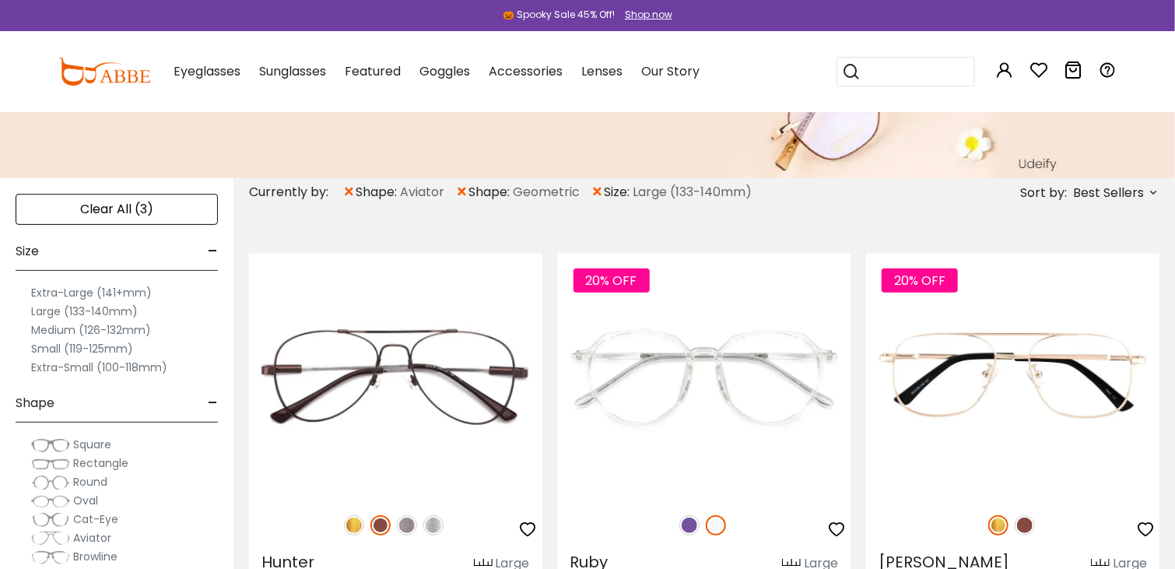
scroll to position [216, 0]
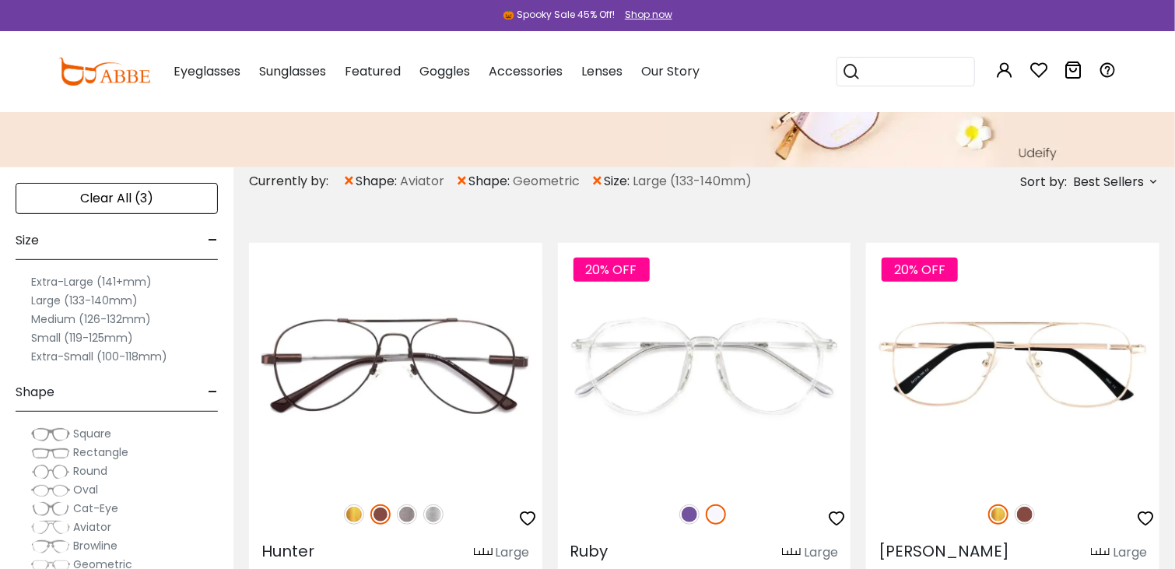
click at [340, 176] on div "Currently by:" at bounding box center [295, 181] width 93 height 28
click at [345, 188] on span "×" at bounding box center [348, 181] width 13 height 28
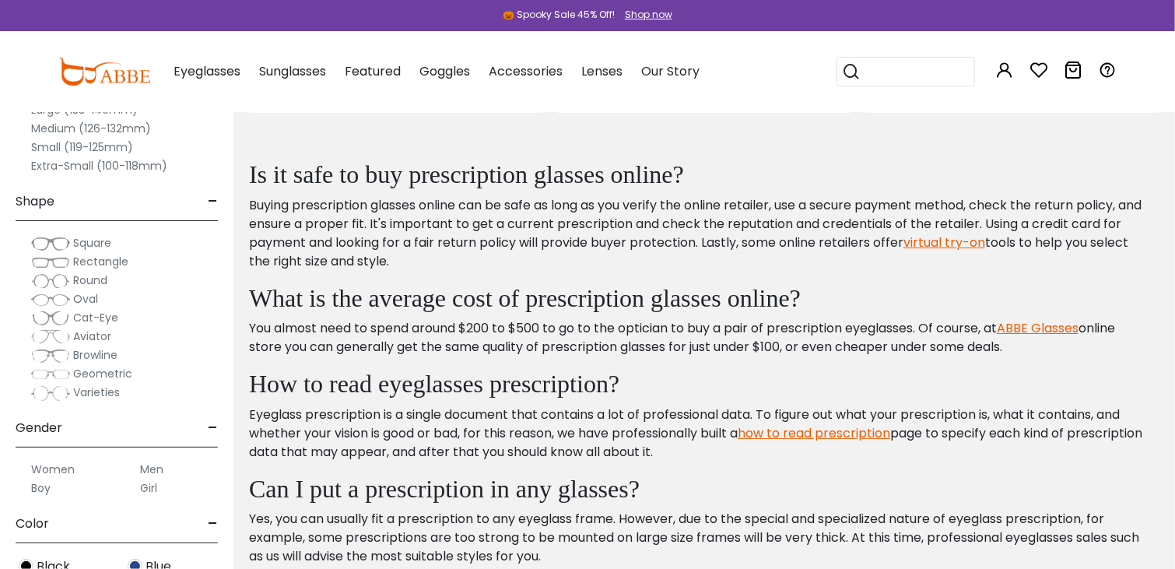
scroll to position [2816, 0]
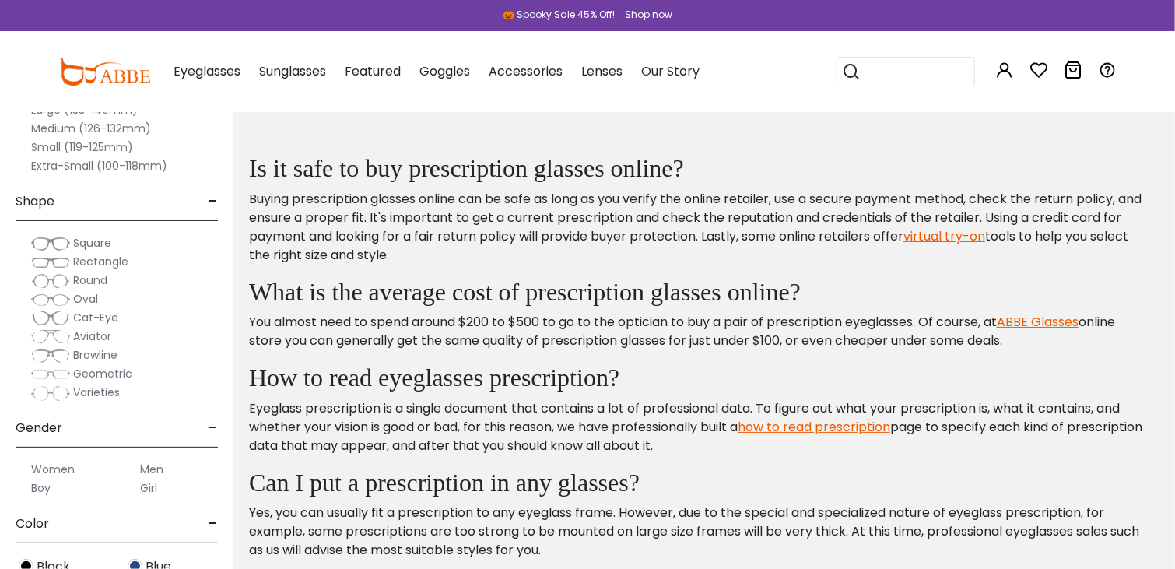
click at [107, 394] on span "Varieties" at bounding box center [96, 392] width 47 height 16
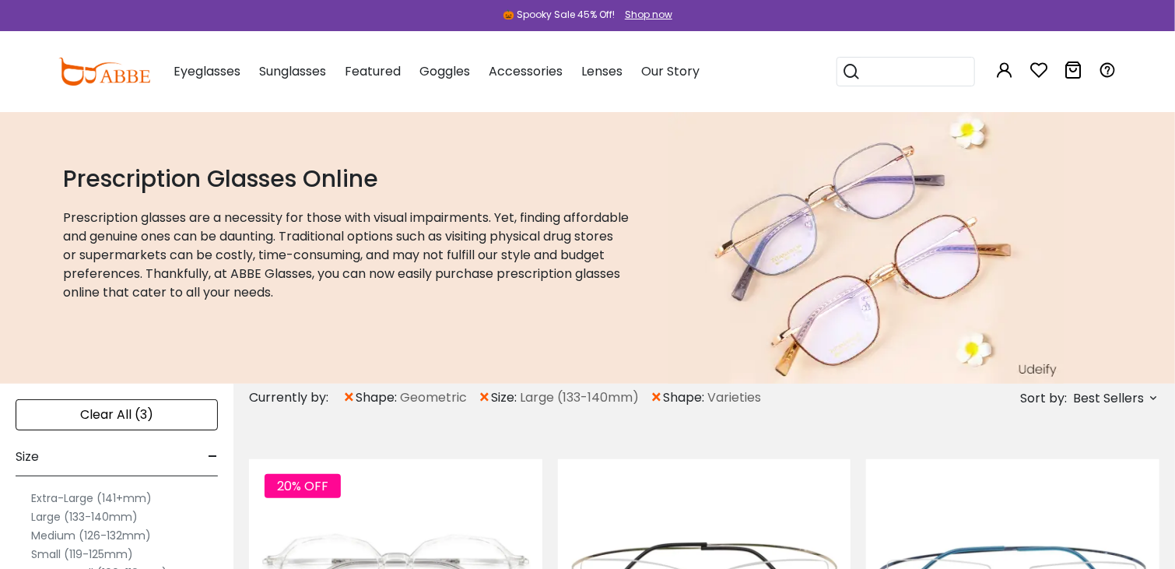
click at [352, 392] on span "×" at bounding box center [348, 398] width 13 height 28
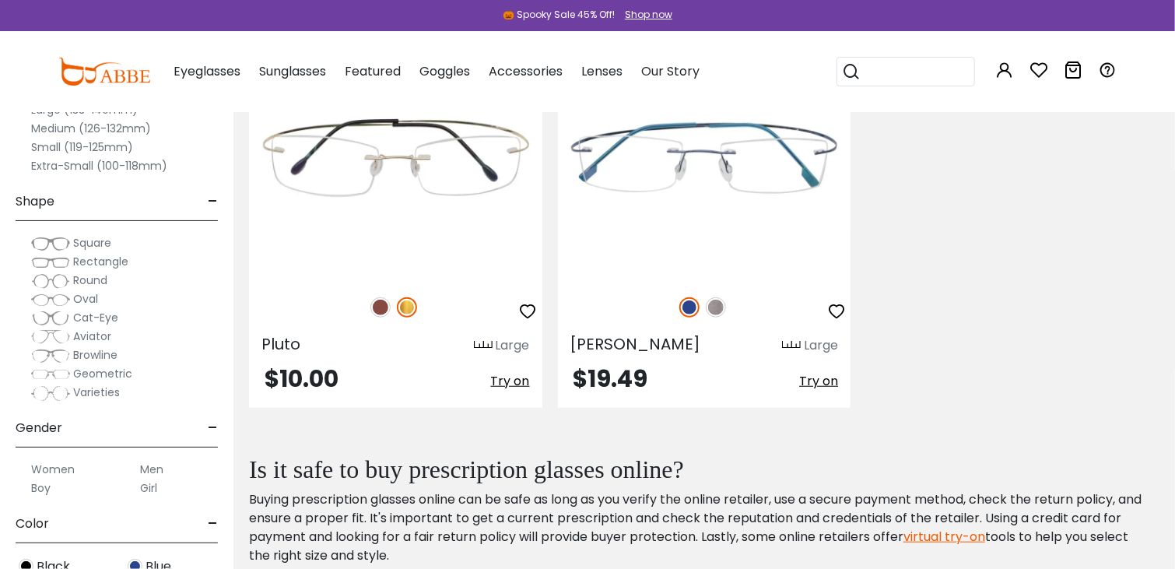
scroll to position [427, 0]
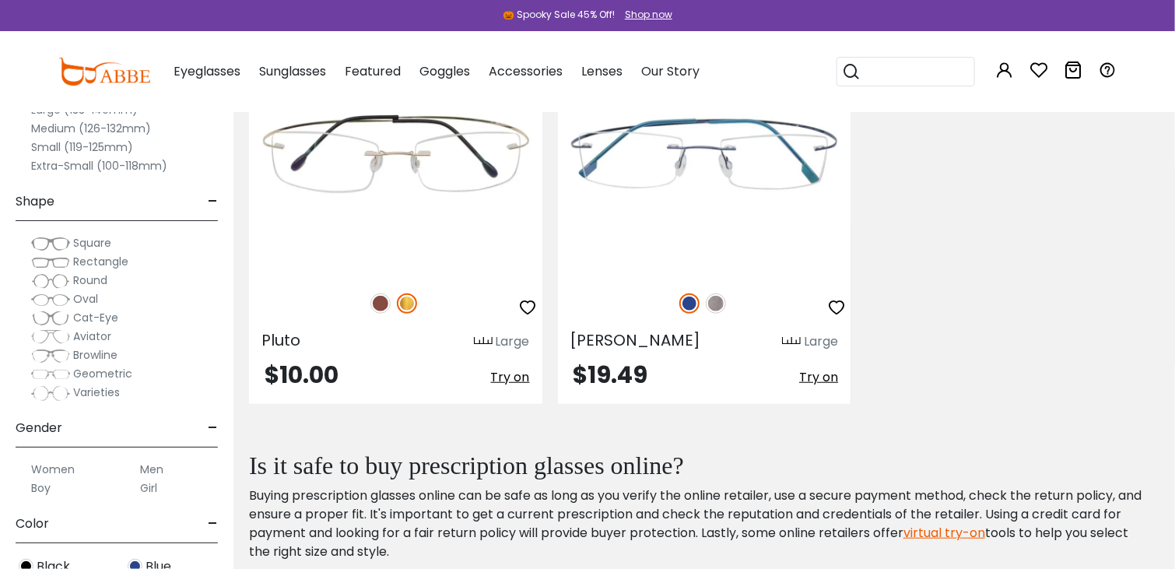
click at [103, 354] on span "Browline" at bounding box center [95, 355] width 44 height 16
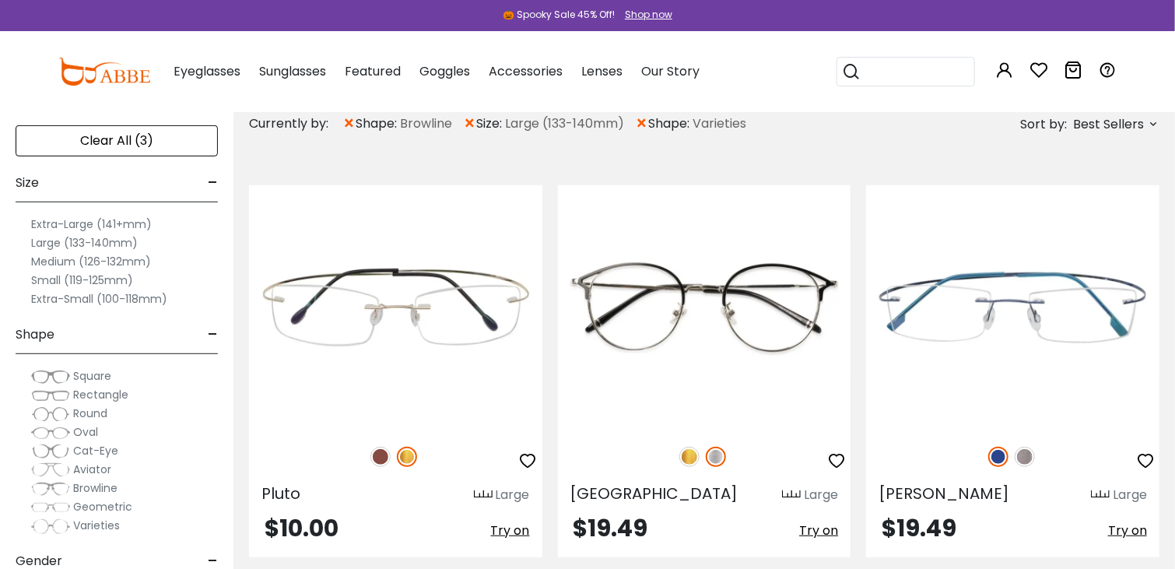
scroll to position [261, 0]
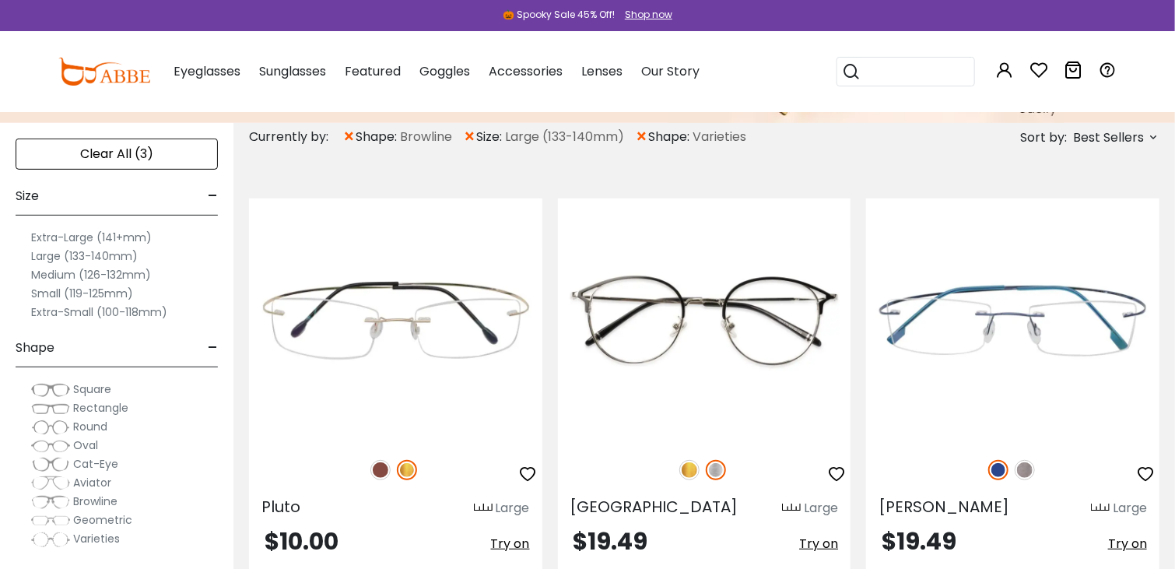
click at [642, 137] on span "×" at bounding box center [641, 137] width 13 height 28
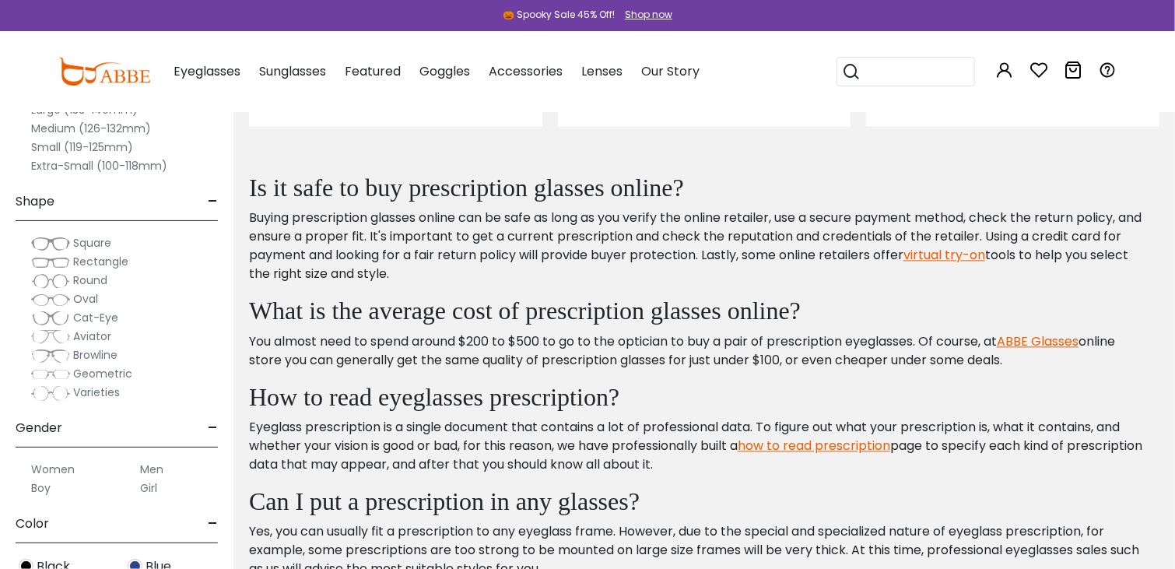
scroll to position [1618, 0]
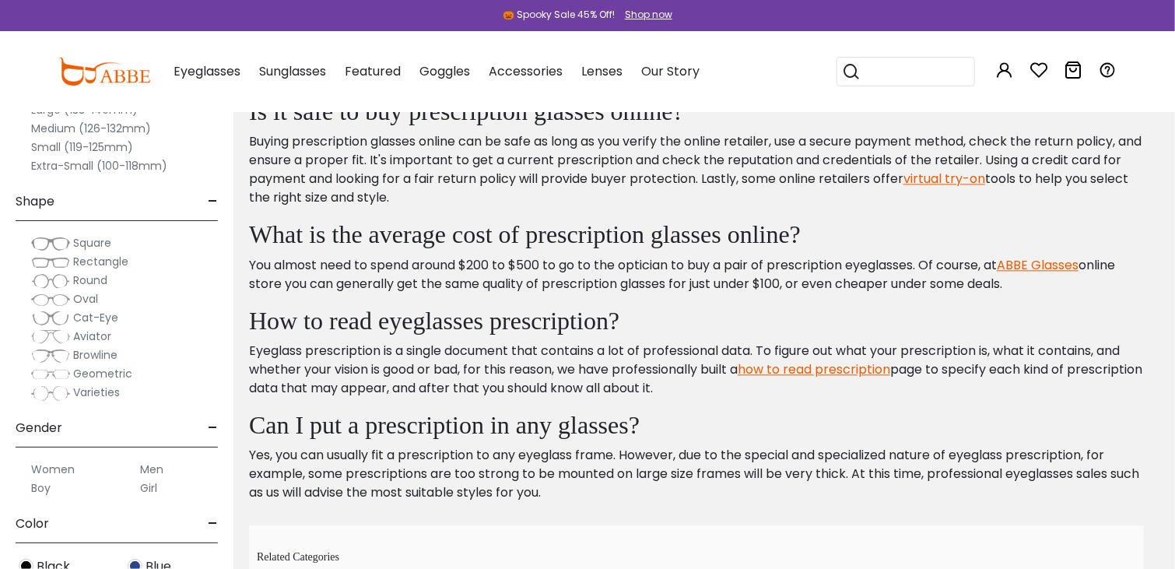
click at [531, 415] on h2 "Can I put a prescription in any glasses?" at bounding box center [696, 425] width 895 height 30
click at [111, 263] on span "Rectangle" at bounding box center [100, 262] width 55 height 16
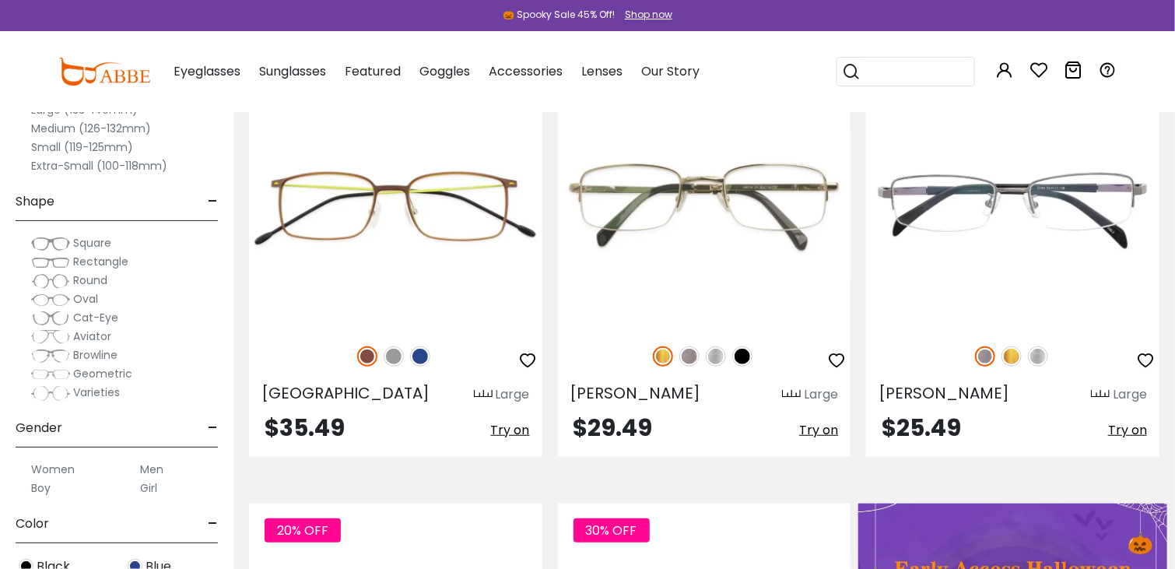
scroll to position [372, 0]
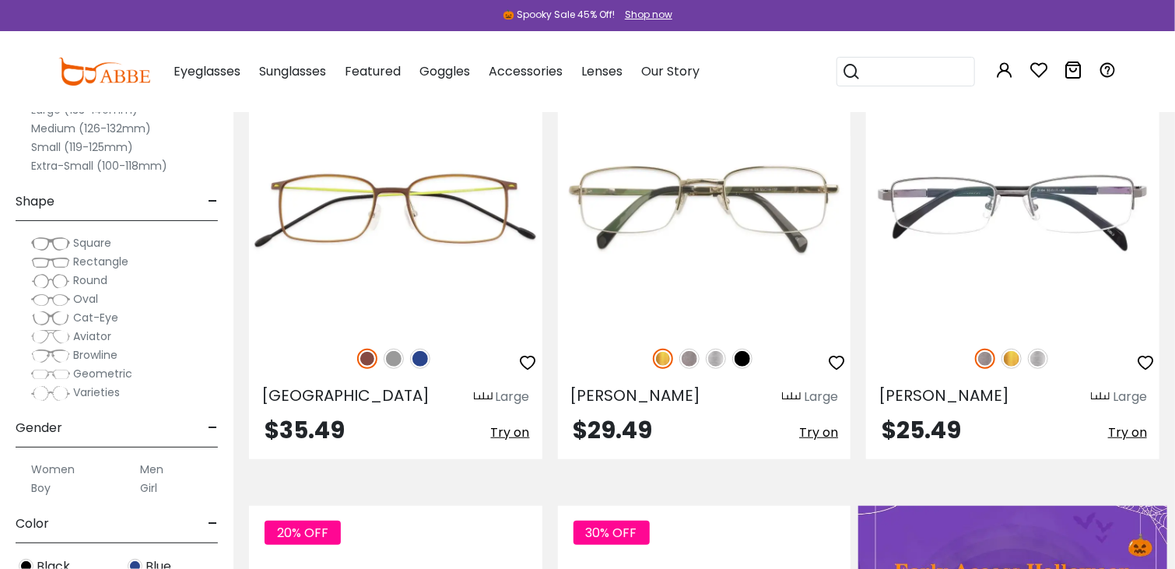
click at [104, 243] on span "Square" at bounding box center [92, 243] width 38 height 16
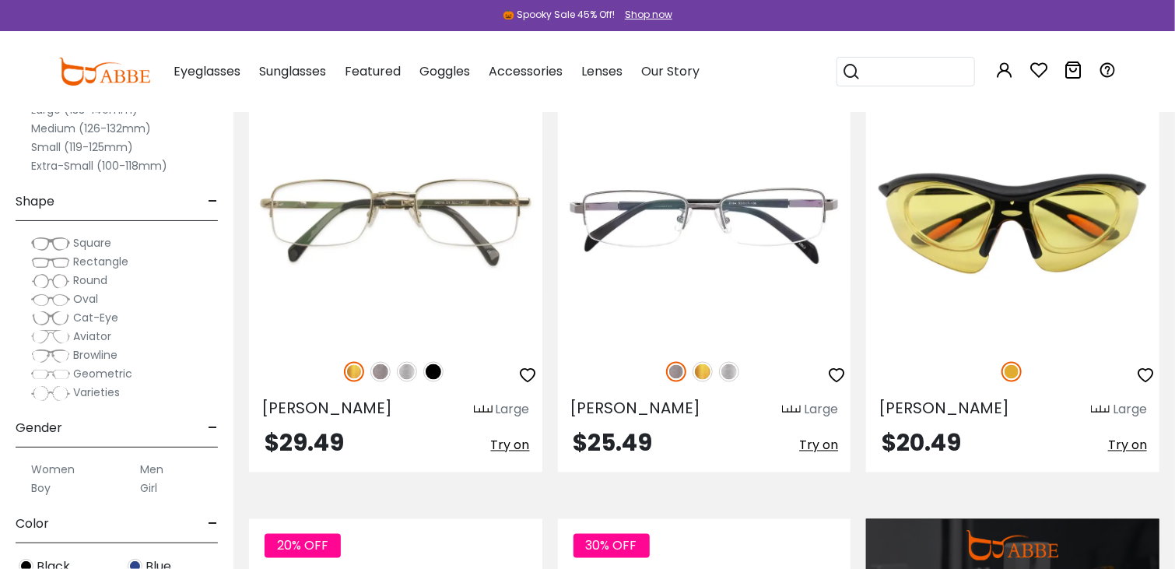
scroll to position [1197, 0]
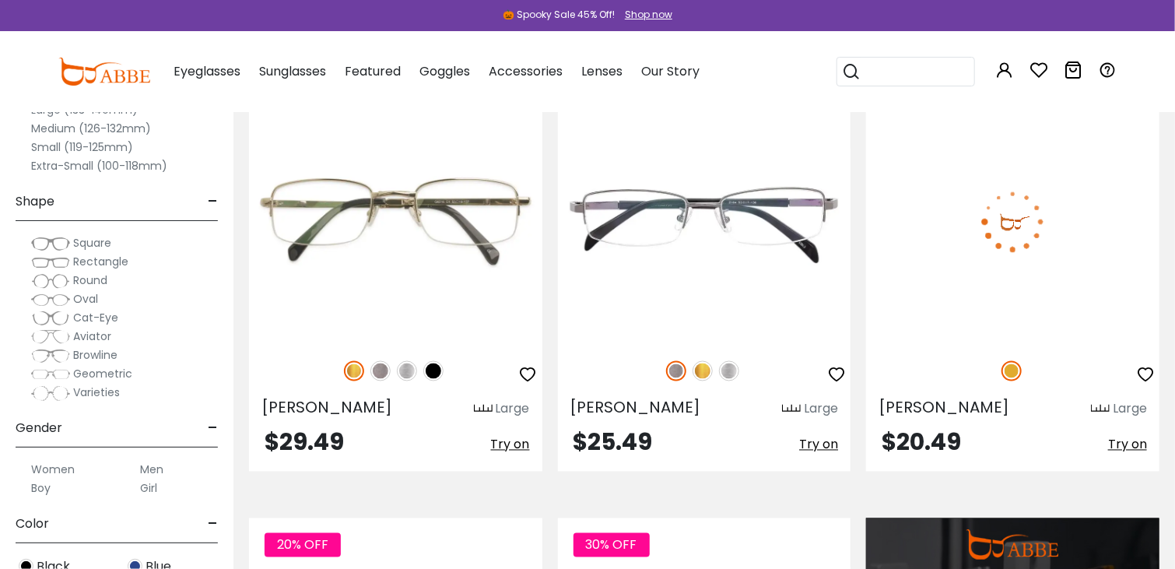
click at [1054, 224] on img at bounding box center [1012, 222] width 293 height 244
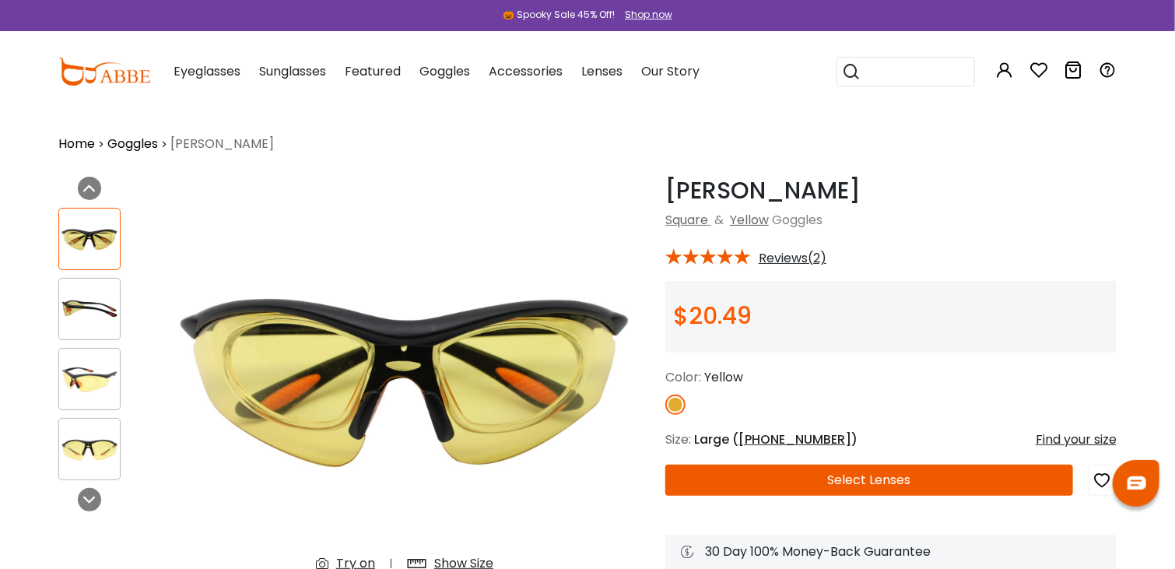
click at [778, 268] on div "Gustavus Yellow Square & Yellow Goggles * Reviews(2) $20.49 Color:" at bounding box center [890, 403] width 451 height 453
click at [792, 258] on span "Reviews(2)" at bounding box center [793, 258] width 68 height 14
click at [803, 268] on div "Gustavus Yellow Square & Yellow Goggles * Reviews(2) $20.49 Color:" at bounding box center [890, 403] width 451 height 453
click at [794, 258] on span "Reviews(2)" at bounding box center [793, 258] width 68 height 14
click at [794, 257] on span "Reviews(2)" at bounding box center [793, 258] width 68 height 14
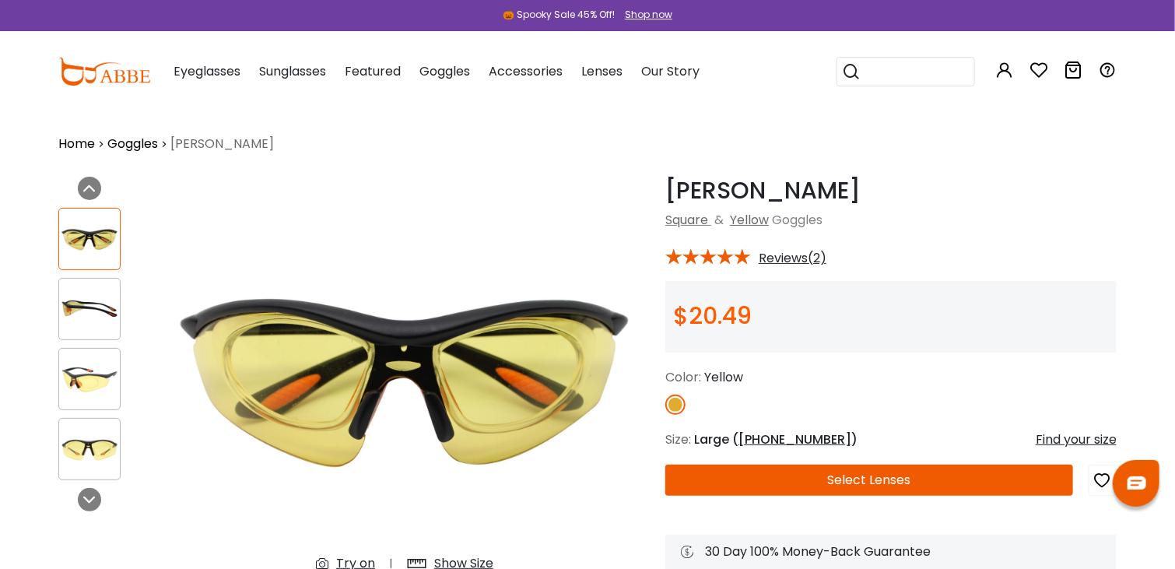
click at [790, 251] on span "Reviews(2)" at bounding box center [793, 258] width 68 height 14
click at [780, 243] on div "Gustavus Yellow Square & Yellow Goggles * Reviews(2) $20.49 Color:" at bounding box center [890, 403] width 451 height 453
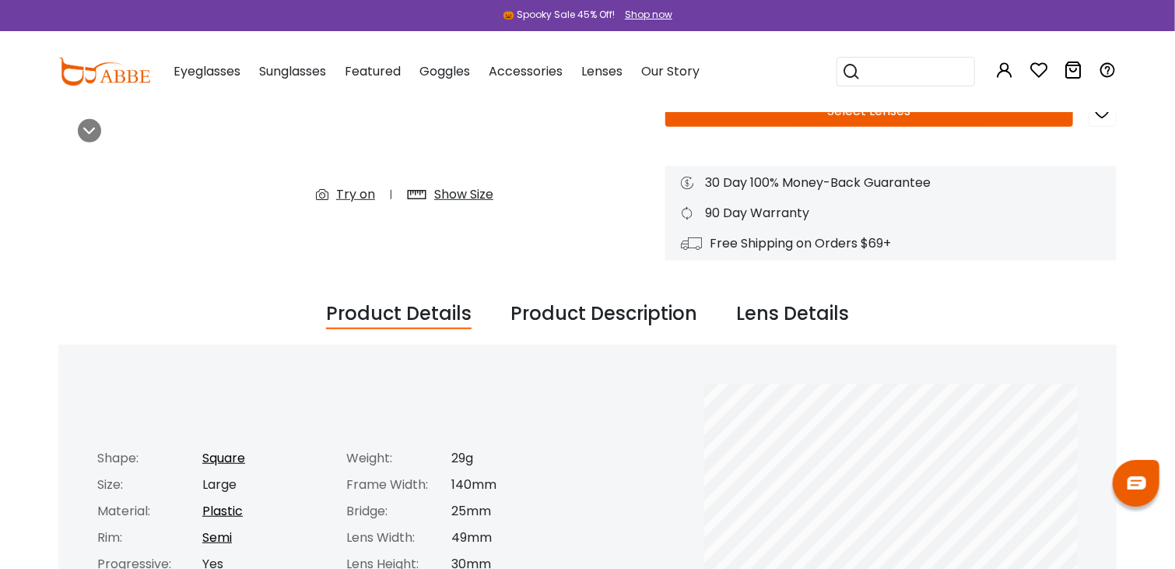
scroll to position [283, 0]
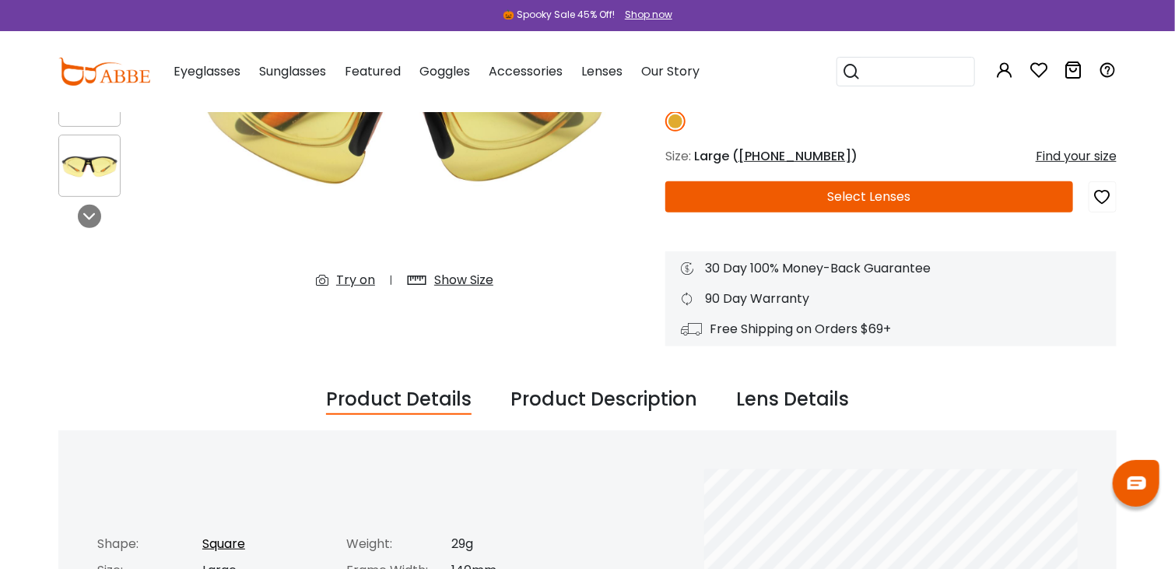
click at [775, 399] on div "Lens Details" at bounding box center [792, 400] width 113 height 30
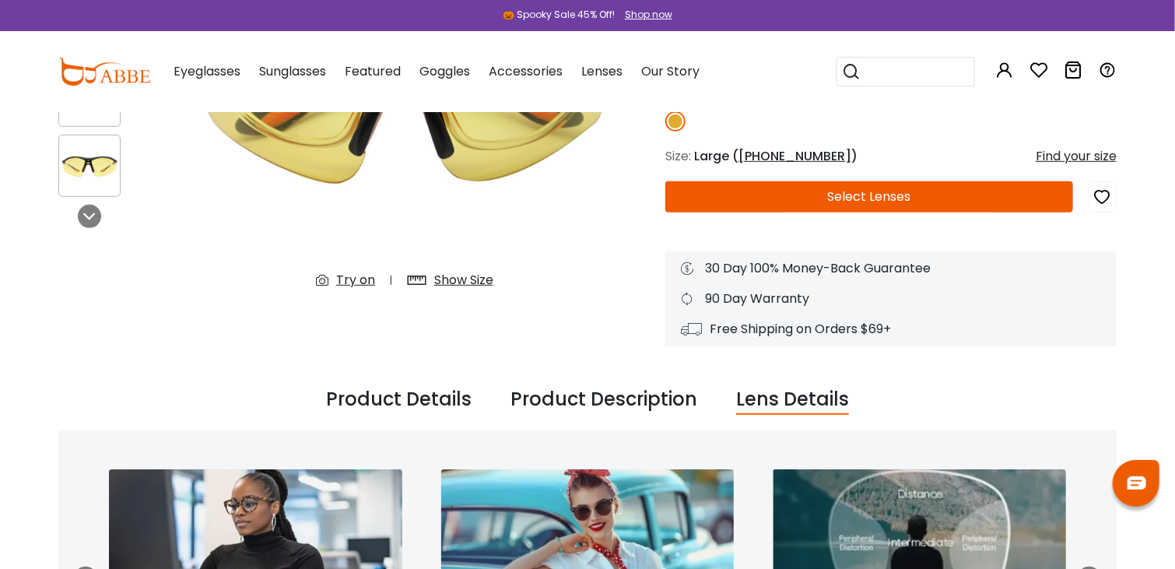
click at [629, 387] on div "Product Description" at bounding box center [603, 400] width 187 height 30
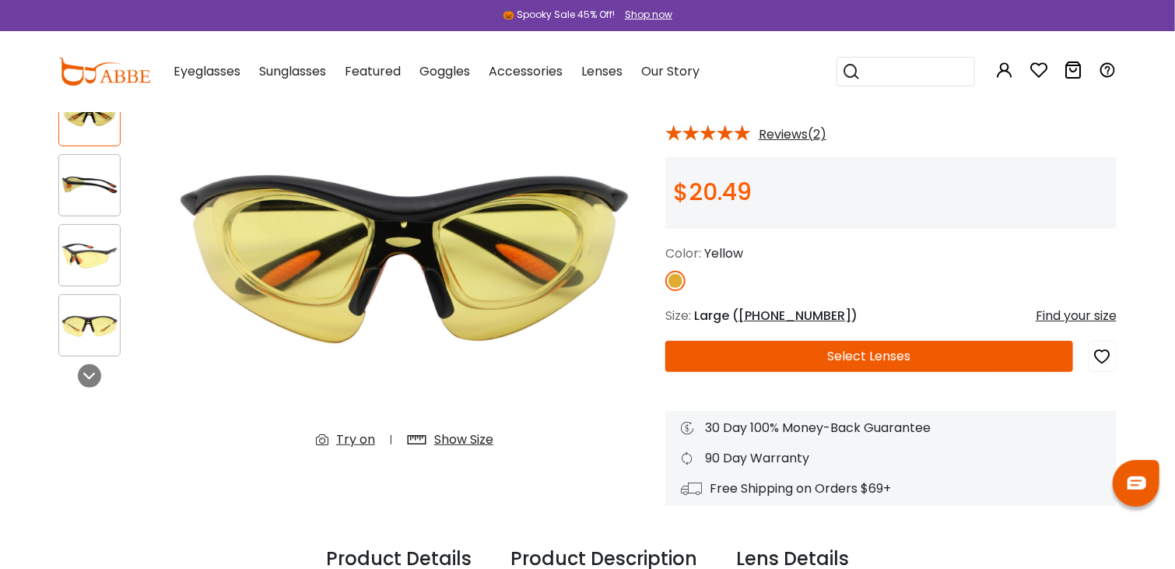
scroll to position [121, 0]
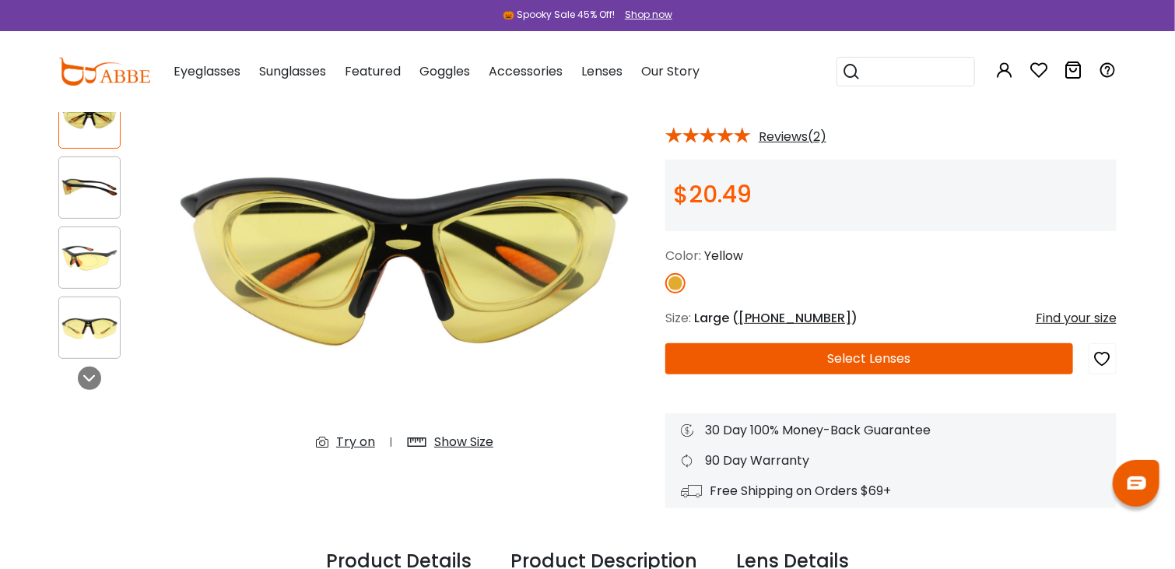
click at [366, 456] on img at bounding box center [404, 259] width 490 height 408
click at [352, 442] on div "Try on" at bounding box center [355, 442] width 39 height 19
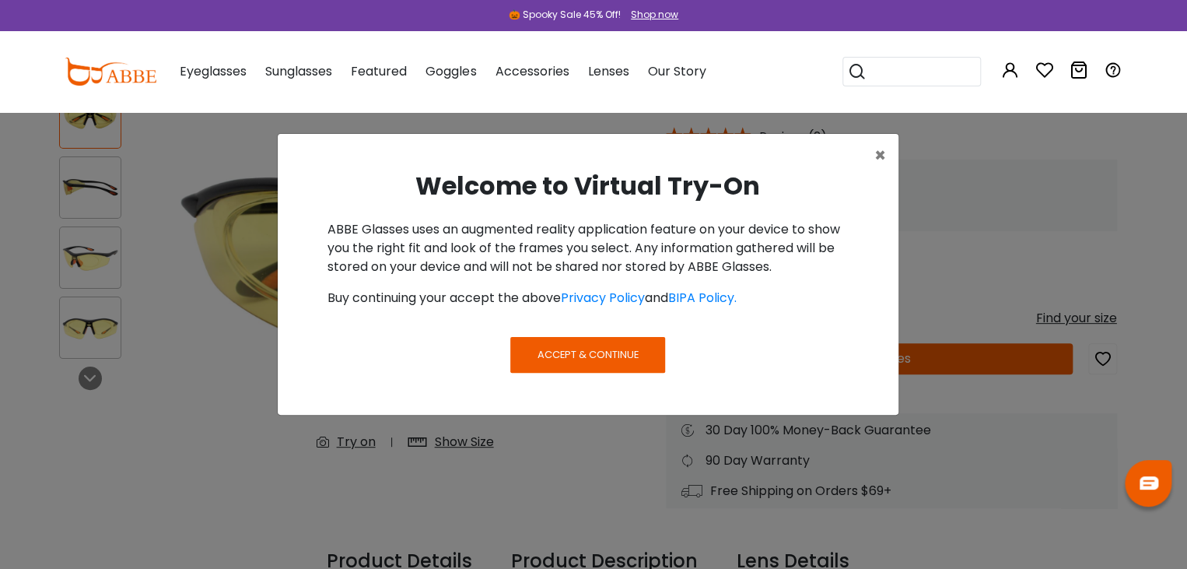
click at [580, 355] on span "Accept & Continue" at bounding box center [588, 354] width 101 height 15
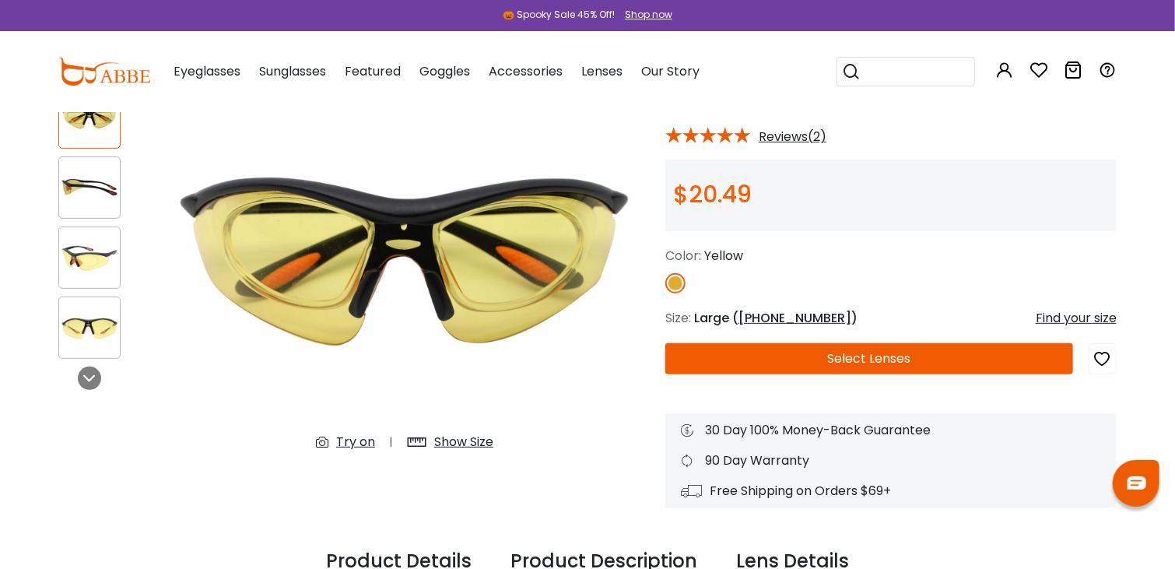
click at [349, 444] on div "Try on" at bounding box center [355, 442] width 39 height 19
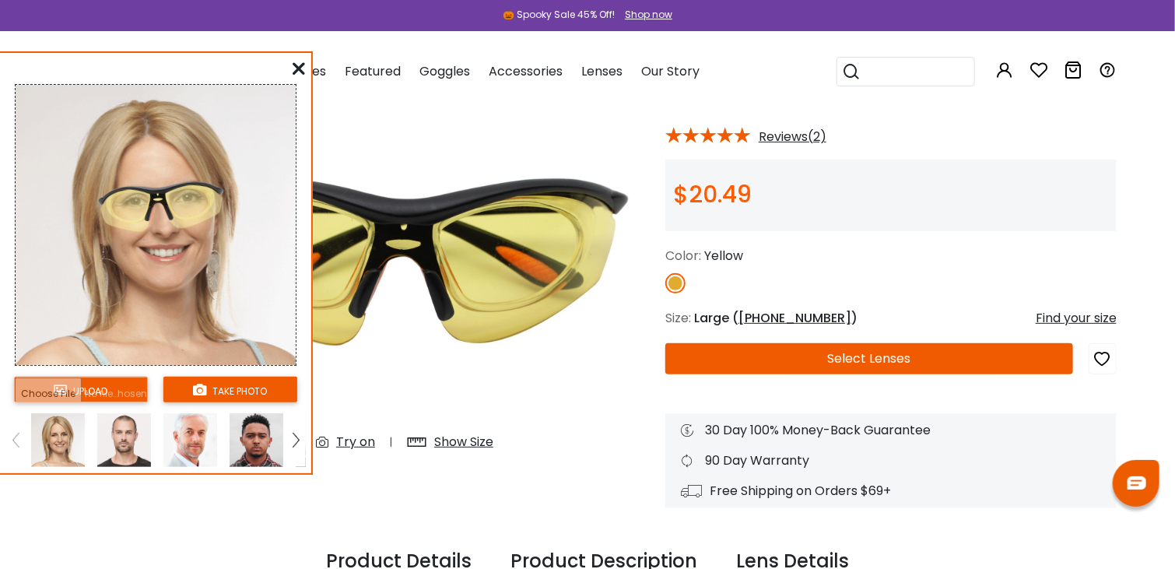
click at [252, 447] on img at bounding box center [257, 440] width 54 height 54
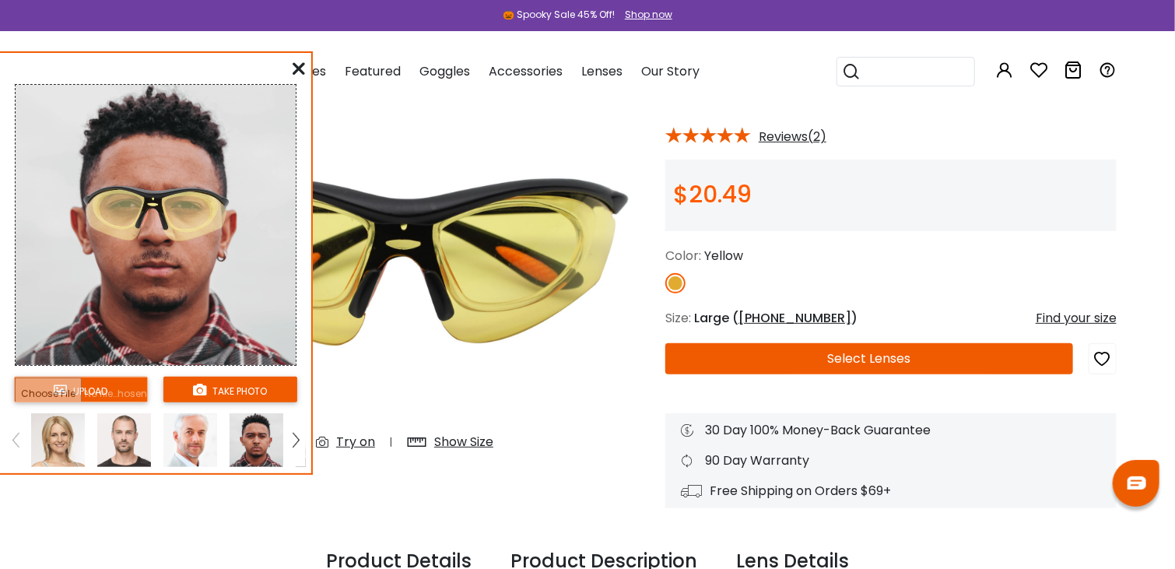
click at [195, 448] on img at bounding box center [190, 440] width 54 height 54
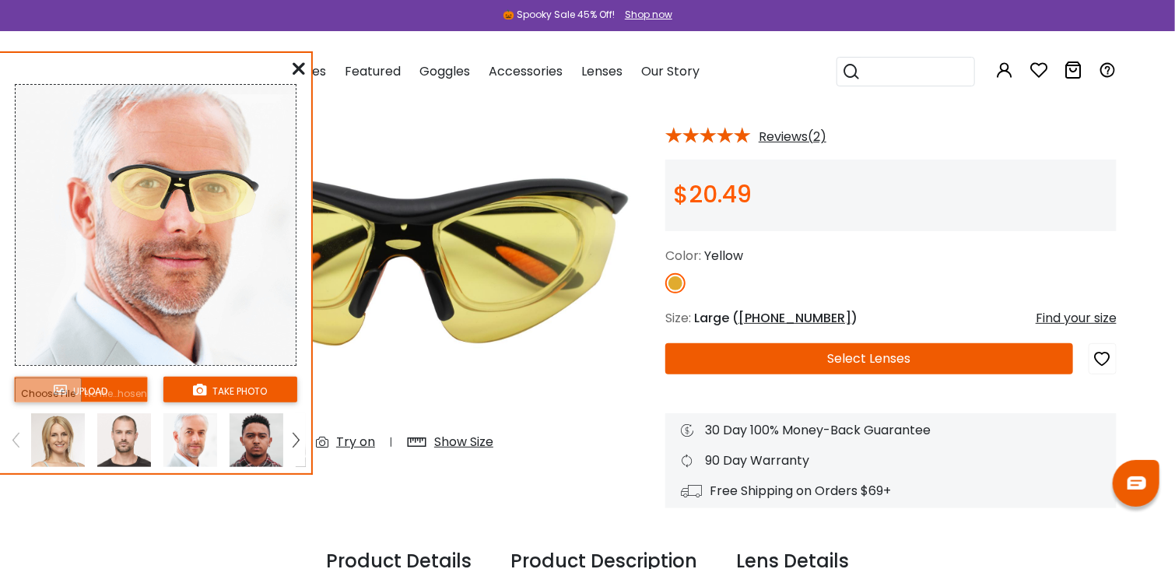
click at [129, 445] on img at bounding box center [124, 440] width 54 height 54
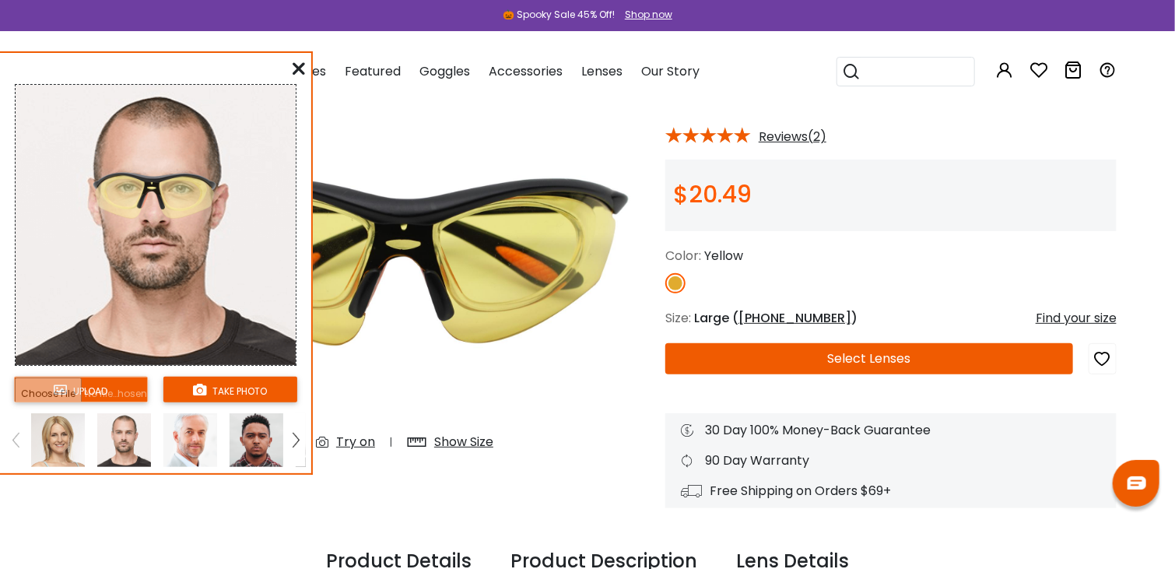
click at [307, 53] on div "****** upload take photo FOR BEST RESULTS: Keep your face forward and level. Us…" at bounding box center [156, 262] width 313 height 423
click at [299, 68] on icon at bounding box center [299, 68] width 12 height 12
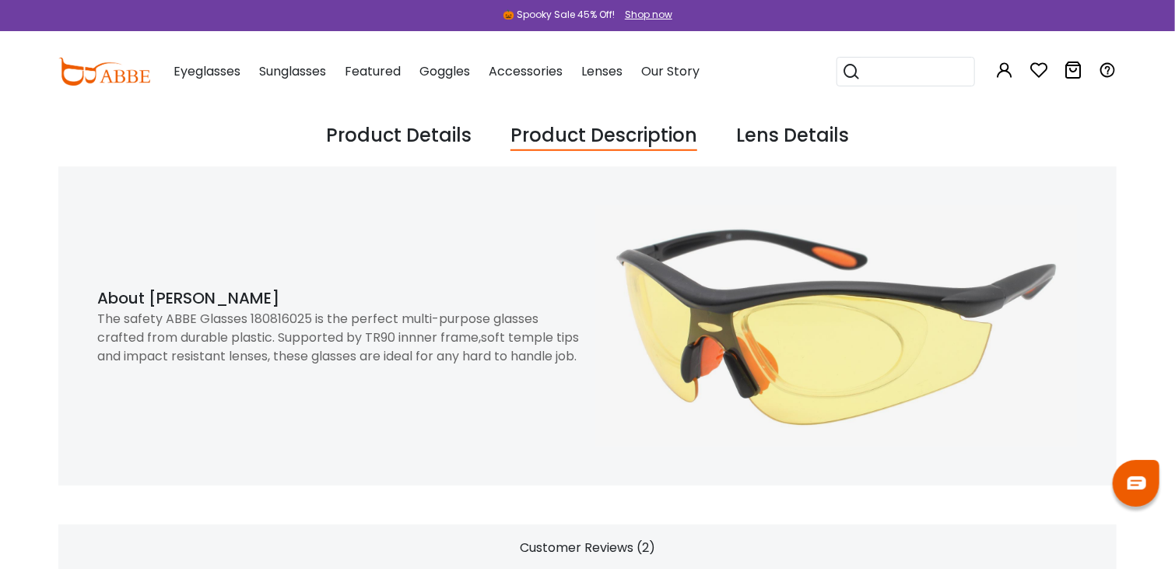
scroll to position [552, 0]
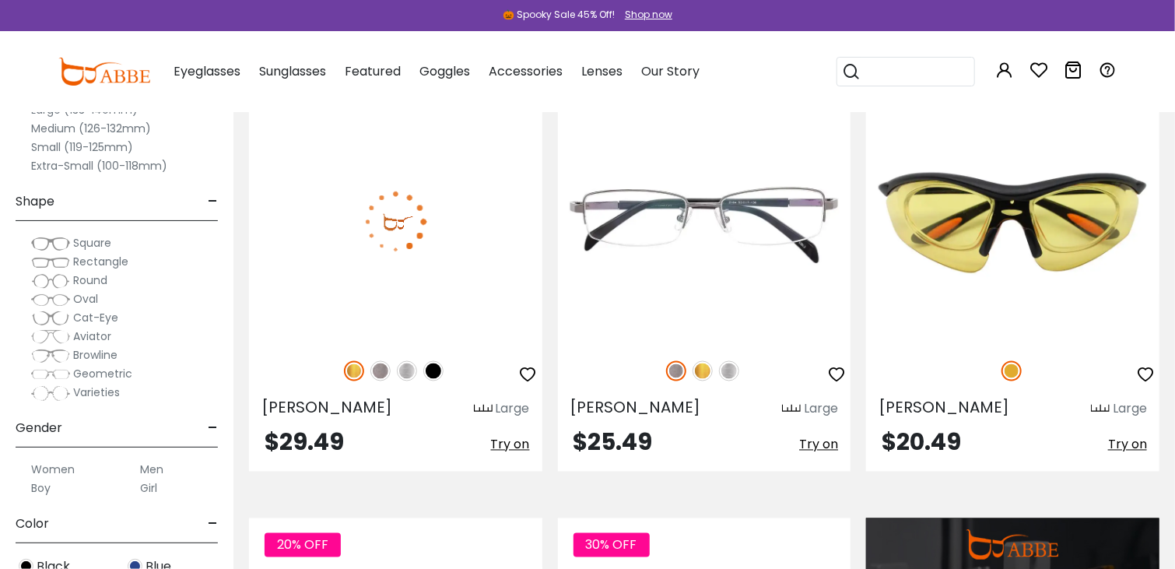
click at [539, 468] on div "[PERSON_NAME] Large $29.49 Try on" at bounding box center [395, 286] width 293 height 372
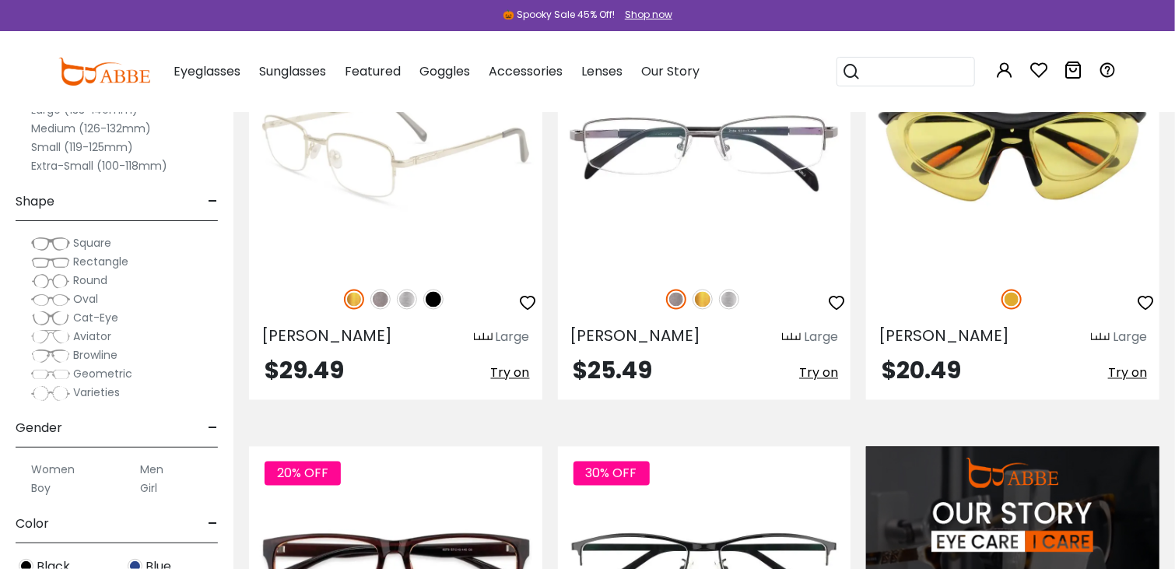
scroll to position [1324, 0]
